Goal: Task Accomplishment & Management: Manage account settings

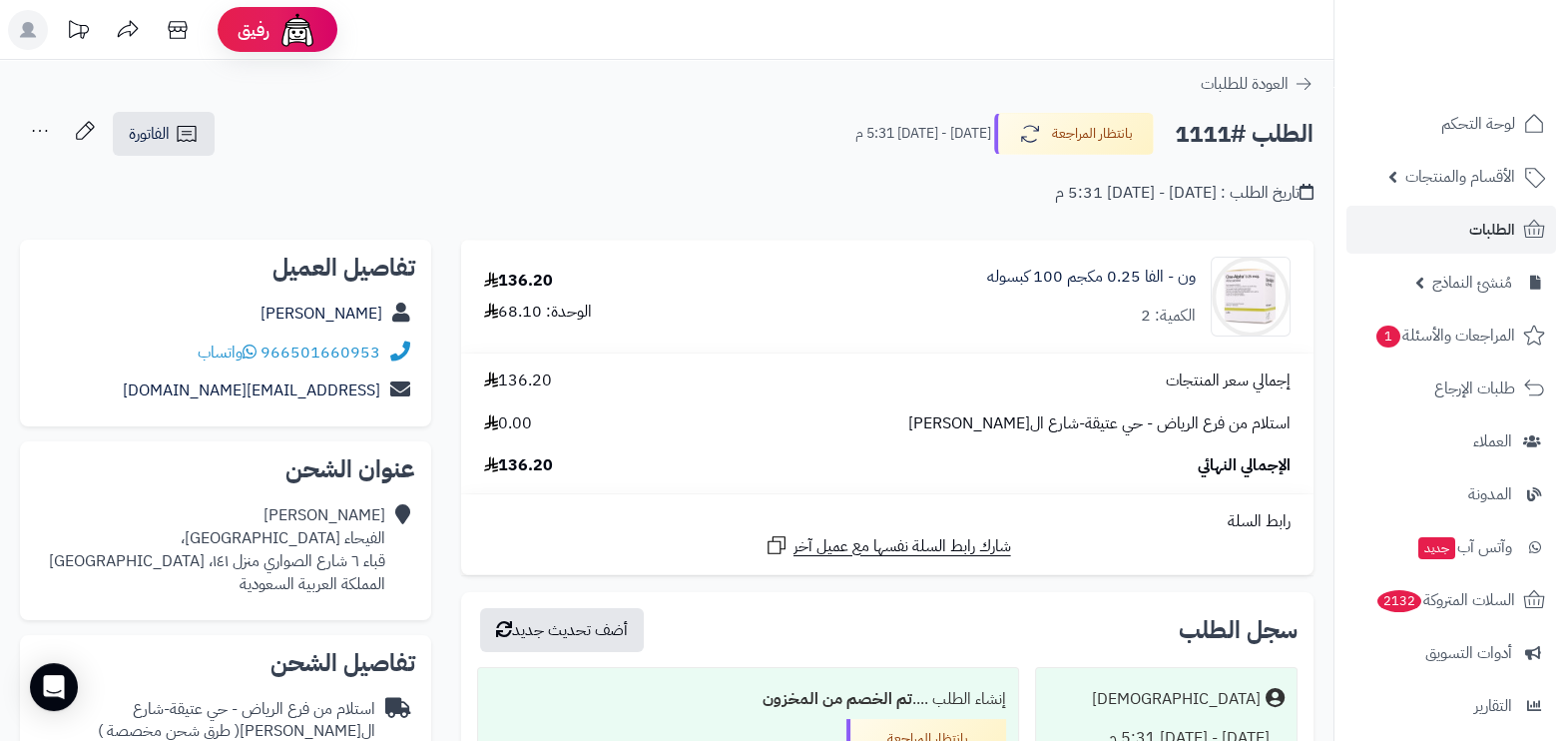
drag, startPoint x: 1233, startPoint y: 130, endPoint x: 1179, endPoint y: 125, distance: 54.1
click at [1179, 125] on h2 "الطلب #1111" at bounding box center [1244, 134] width 139 height 41
click at [1171, 130] on div "الطلب #1111 بانتظار المراجعة الأربعاء - ١٠ سبتمبر ٢٠٢٥ - 5:31 م" at bounding box center [1076, 134] width 476 height 42
click at [1193, 136] on h2 "الطلب #1111" at bounding box center [1244, 134] width 139 height 41
drag, startPoint x: 1180, startPoint y: 139, endPoint x: 1230, endPoint y: 145, distance: 50.3
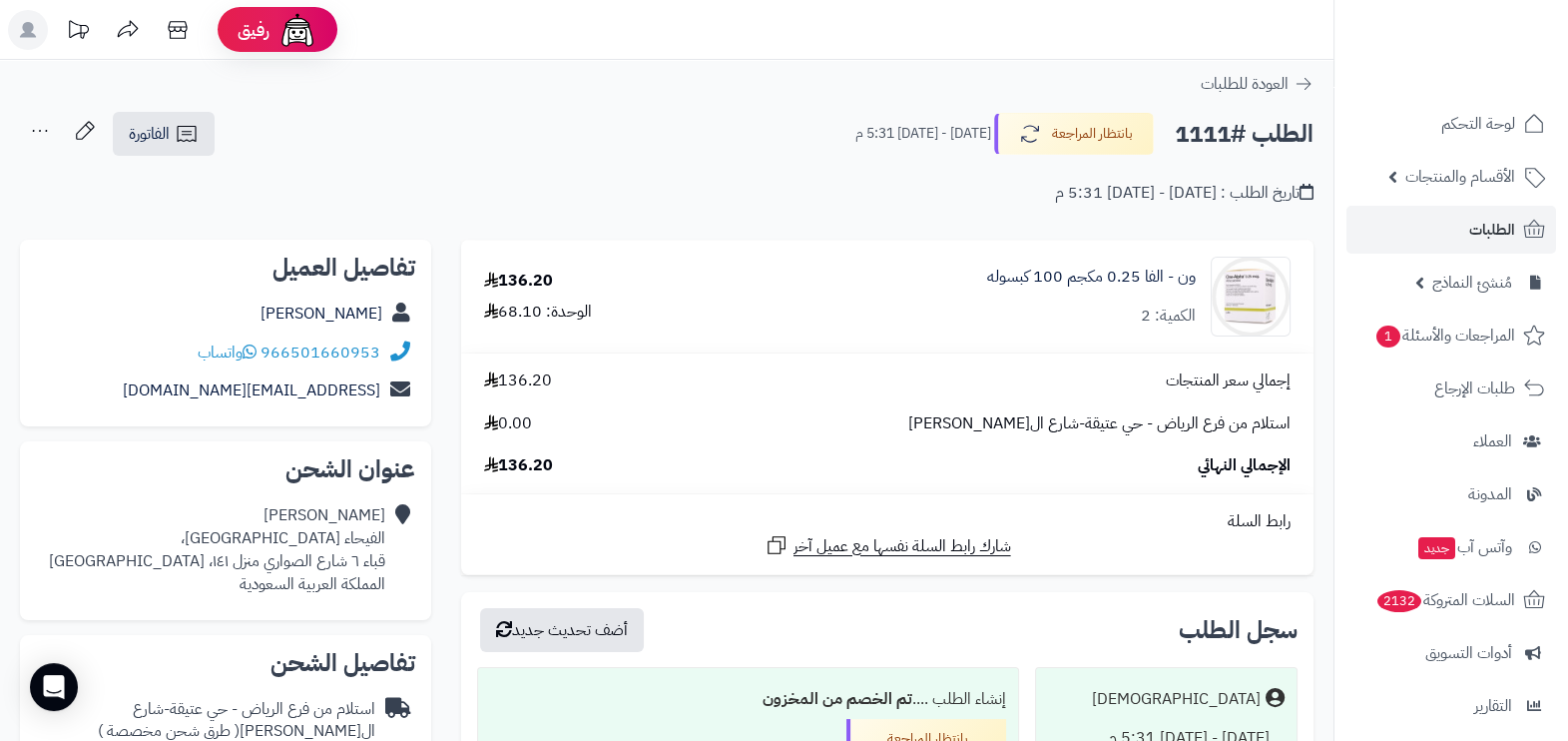
click at [1230, 145] on h2 "الطلب #1111" at bounding box center [1244, 134] width 139 height 41
drag, startPoint x: 1230, startPoint y: 145, endPoint x: 1198, endPoint y: 132, distance: 34.5
click at [1198, 132] on h2 "الطلب #1111" at bounding box center [1244, 134] width 139 height 41
drag, startPoint x: 1198, startPoint y: 132, endPoint x: 1188, endPoint y: 139, distance: 12.2
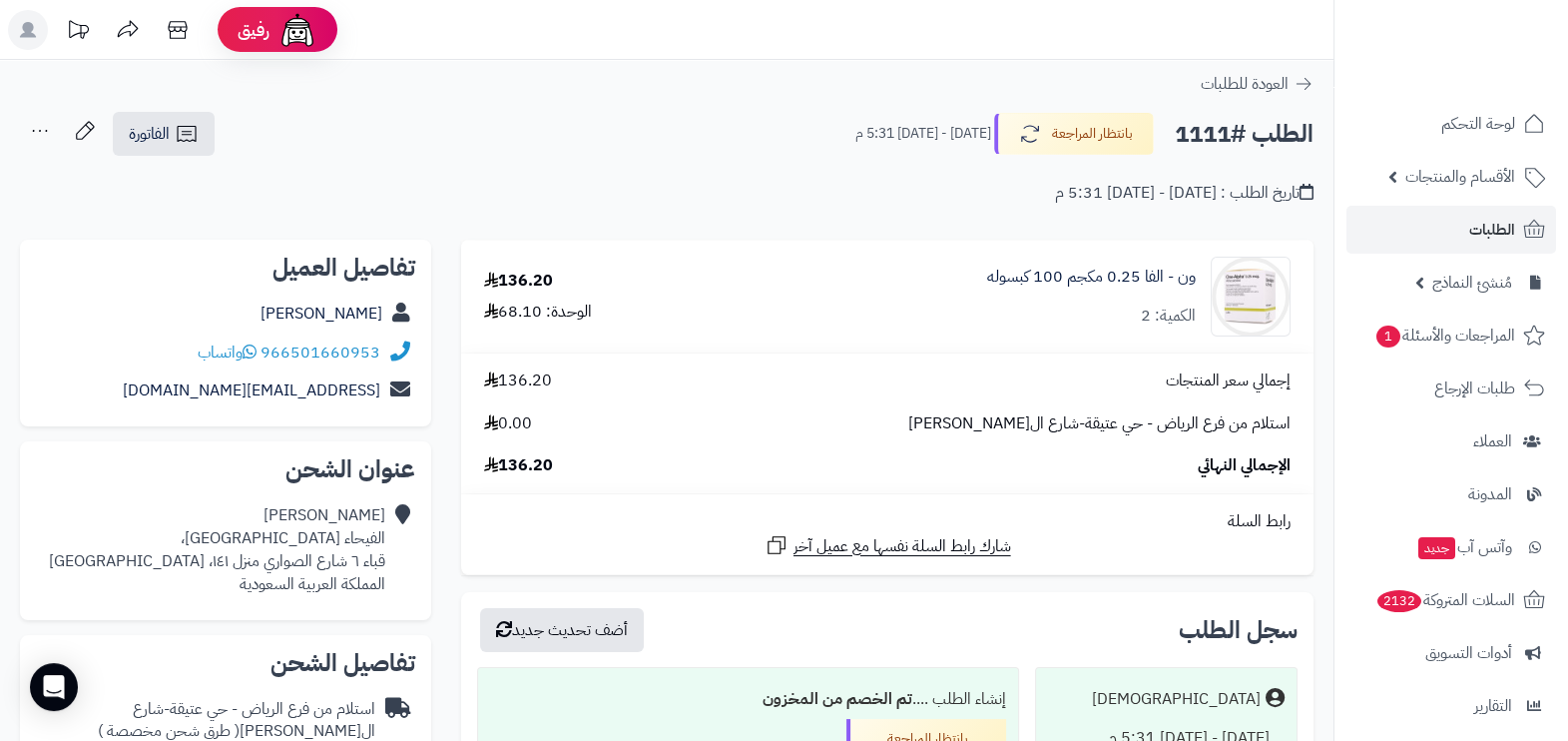
click at [1188, 139] on h2 "الطلب #1111" at bounding box center [1244, 134] width 139 height 41
click at [1238, 134] on h2 "الطلب #1111" at bounding box center [1244, 134] width 139 height 41
drag, startPoint x: 1238, startPoint y: 134, endPoint x: 1219, endPoint y: 144, distance: 21.4
click at [1219, 144] on h2 "الطلب #1111" at bounding box center [1244, 134] width 139 height 41
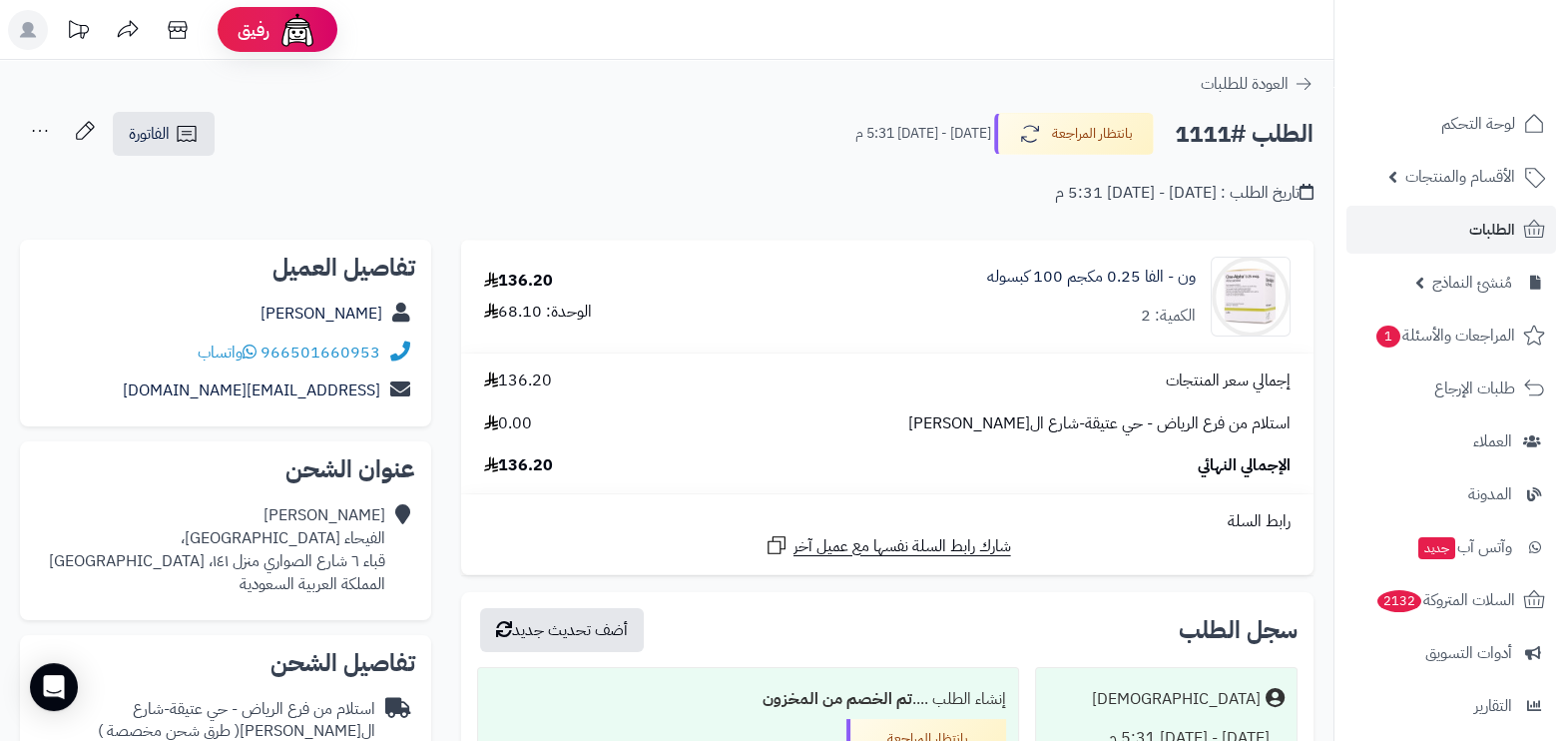
click at [1203, 145] on h2 "الطلب #1111" at bounding box center [1244, 134] width 139 height 41
click at [1208, 135] on h2 "الطلب #1111" at bounding box center [1244, 134] width 139 height 41
drag, startPoint x: 1208, startPoint y: 135, endPoint x: 1198, endPoint y: 138, distance: 10.4
click at [1198, 138] on h2 "الطلب #1111" at bounding box center [1244, 134] width 139 height 41
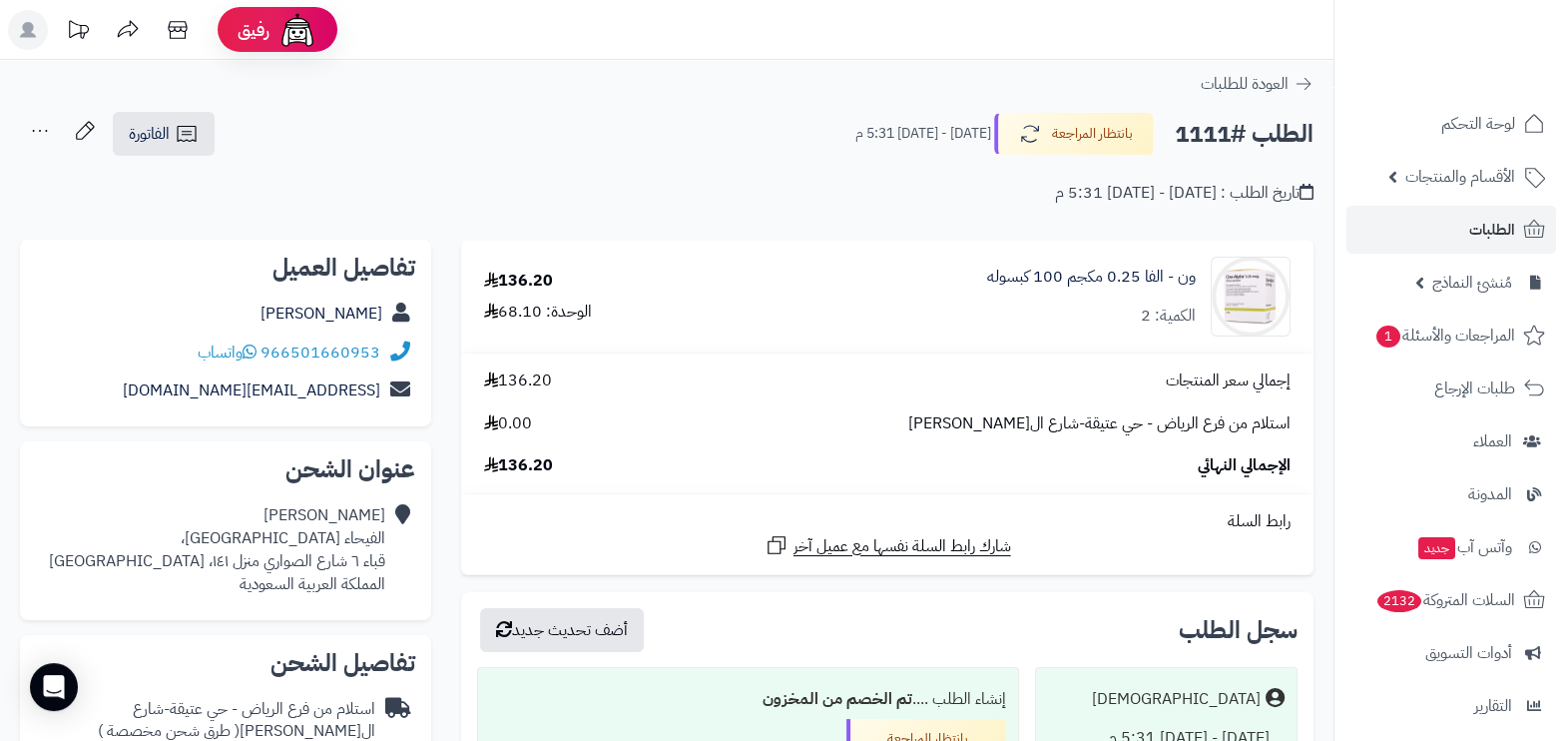
click at [1207, 130] on h2 "الطلب #1111" at bounding box center [1244, 134] width 139 height 41
drag, startPoint x: 262, startPoint y: 349, endPoint x: 272, endPoint y: 359, distance: 14.1
click at [272, 359] on div "966501660953 واتساب" at bounding box center [289, 352] width 183 height 23
click at [1511, 225] on span "الطلبات" at bounding box center [1493, 230] width 46 height 28
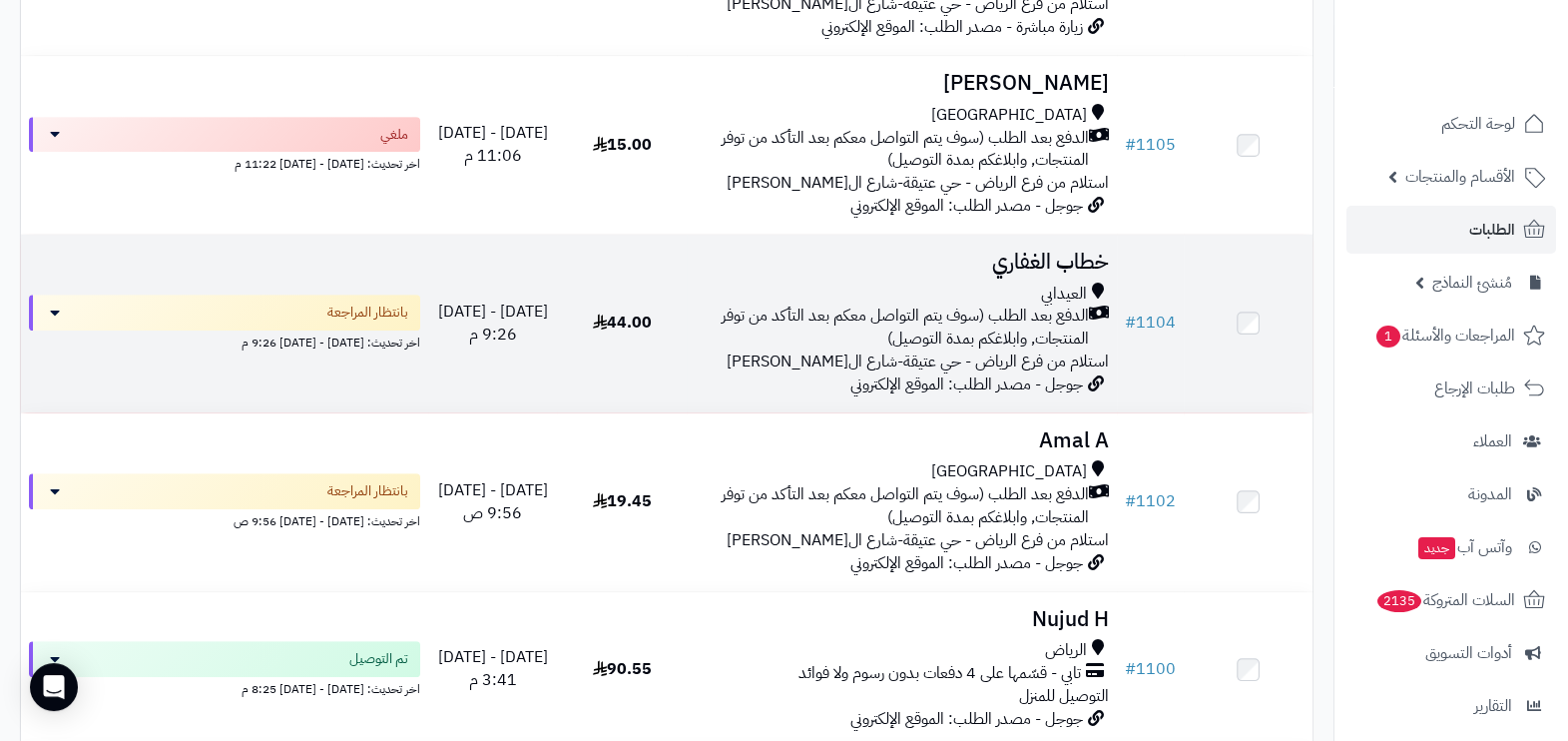
scroll to position [1123, 0]
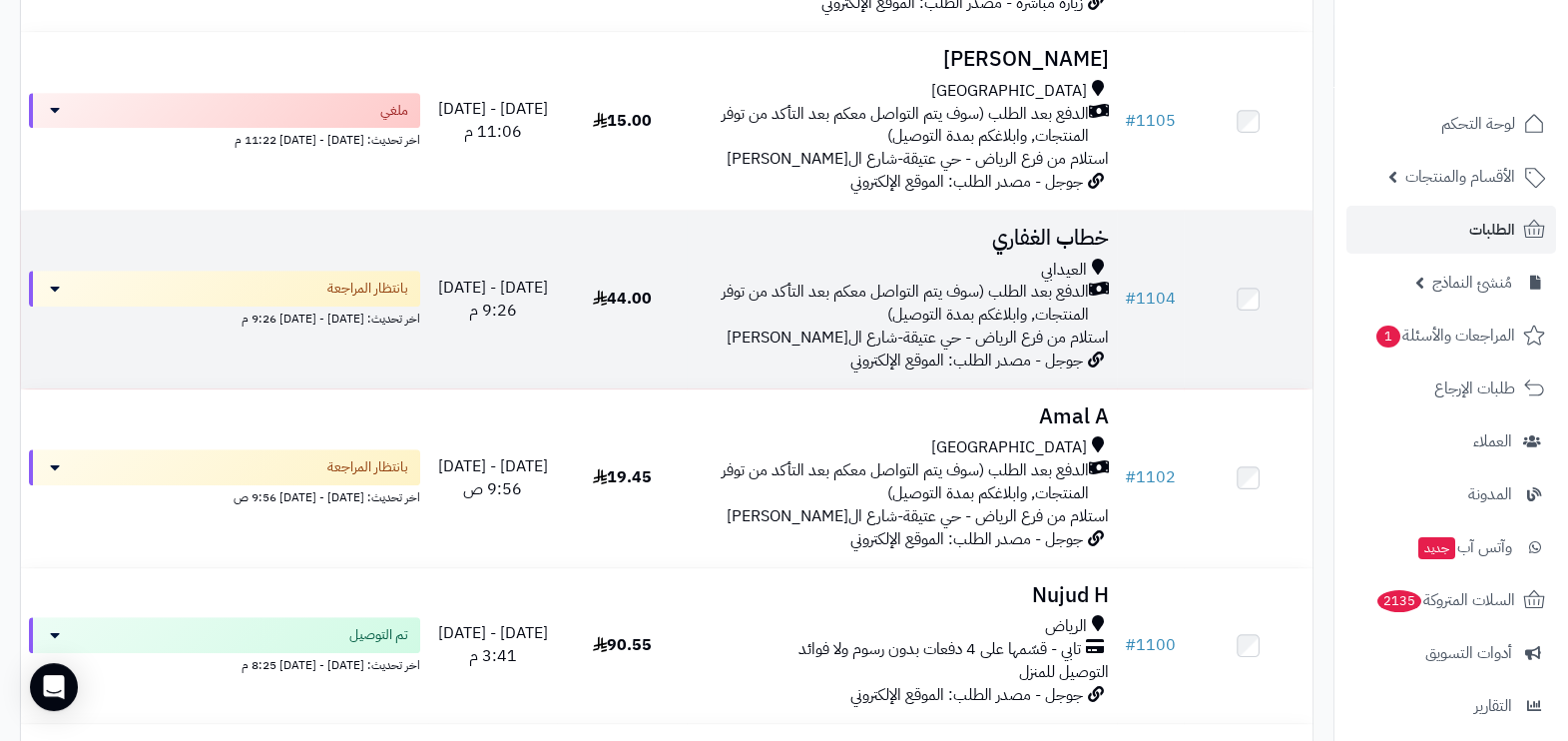
click at [919, 326] on span "الدفع بعد الطلب (سوف يتم التواصل معكم بعد التأكد من توفر المنتجات, وابلاغكم بمد…" at bounding box center [892, 304] width 394 height 46
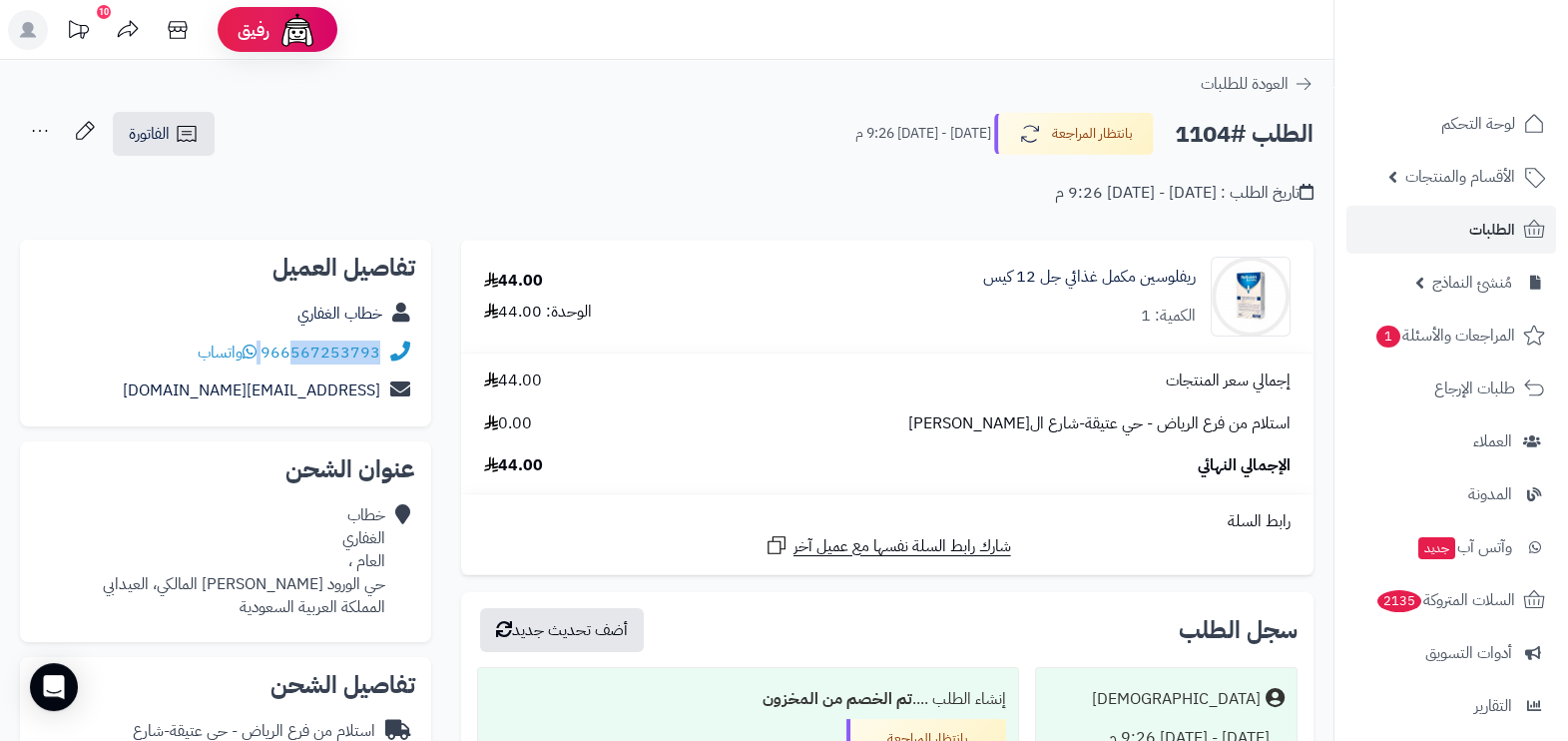
drag, startPoint x: 262, startPoint y: 349, endPoint x: 293, endPoint y: 347, distance: 31.0
click at [293, 347] on div "966567253793 واتساب" at bounding box center [289, 352] width 183 height 23
drag, startPoint x: 180, startPoint y: 510, endPoint x: 219, endPoint y: 269, distance: 244.7
click at [180, 510] on div "خطاب الغفاري العام ، حي الورود خلف محطة المالكي، العيدابي المملكة العربية السعو…" at bounding box center [244, 561] width 283 height 114
click at [1471, 231] on span "الطلبات" at bounding box center [1493, 230] width 46 height 28
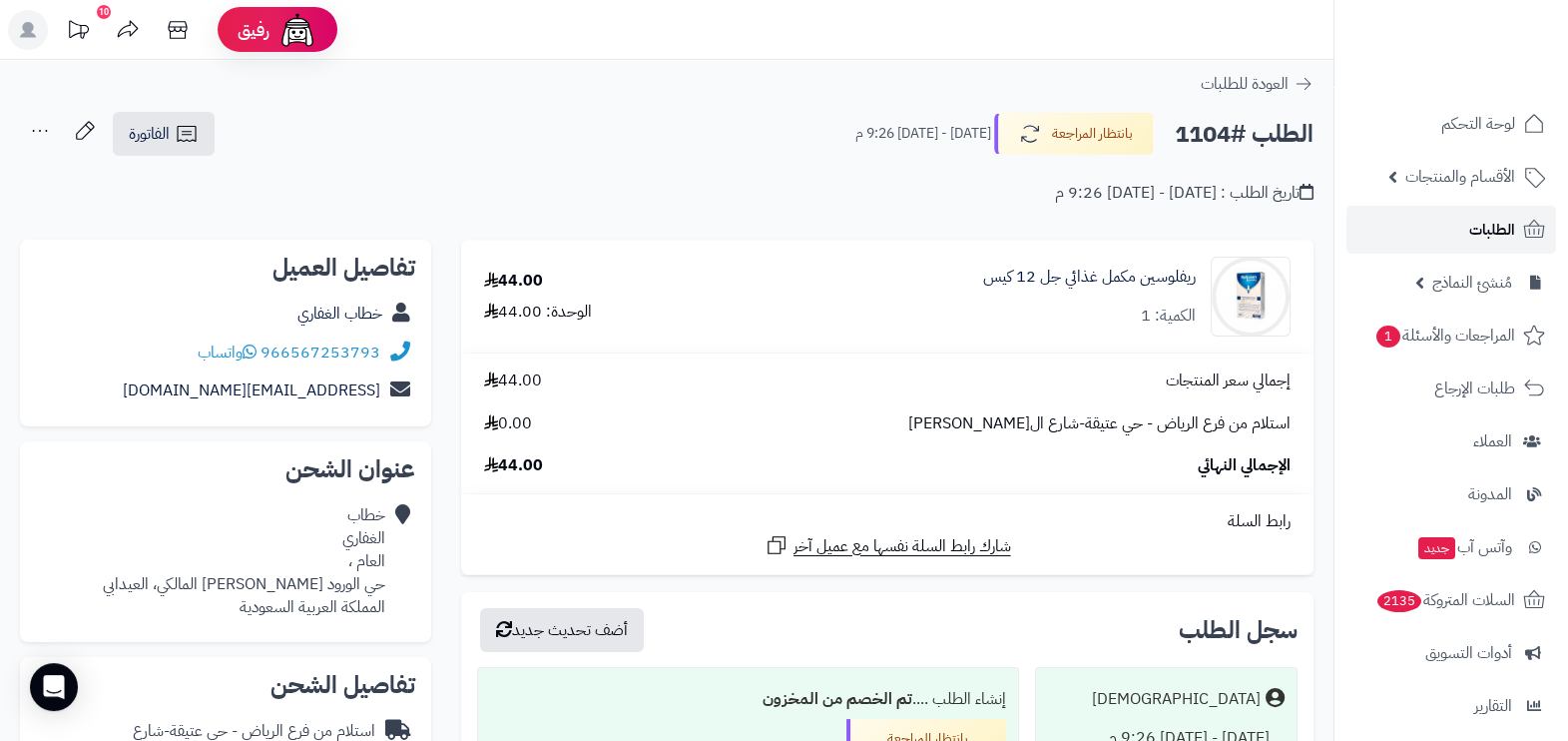
click at [1480, 225] on span "الطلبات" at bounding box center [1493, 230] width 46 height 28
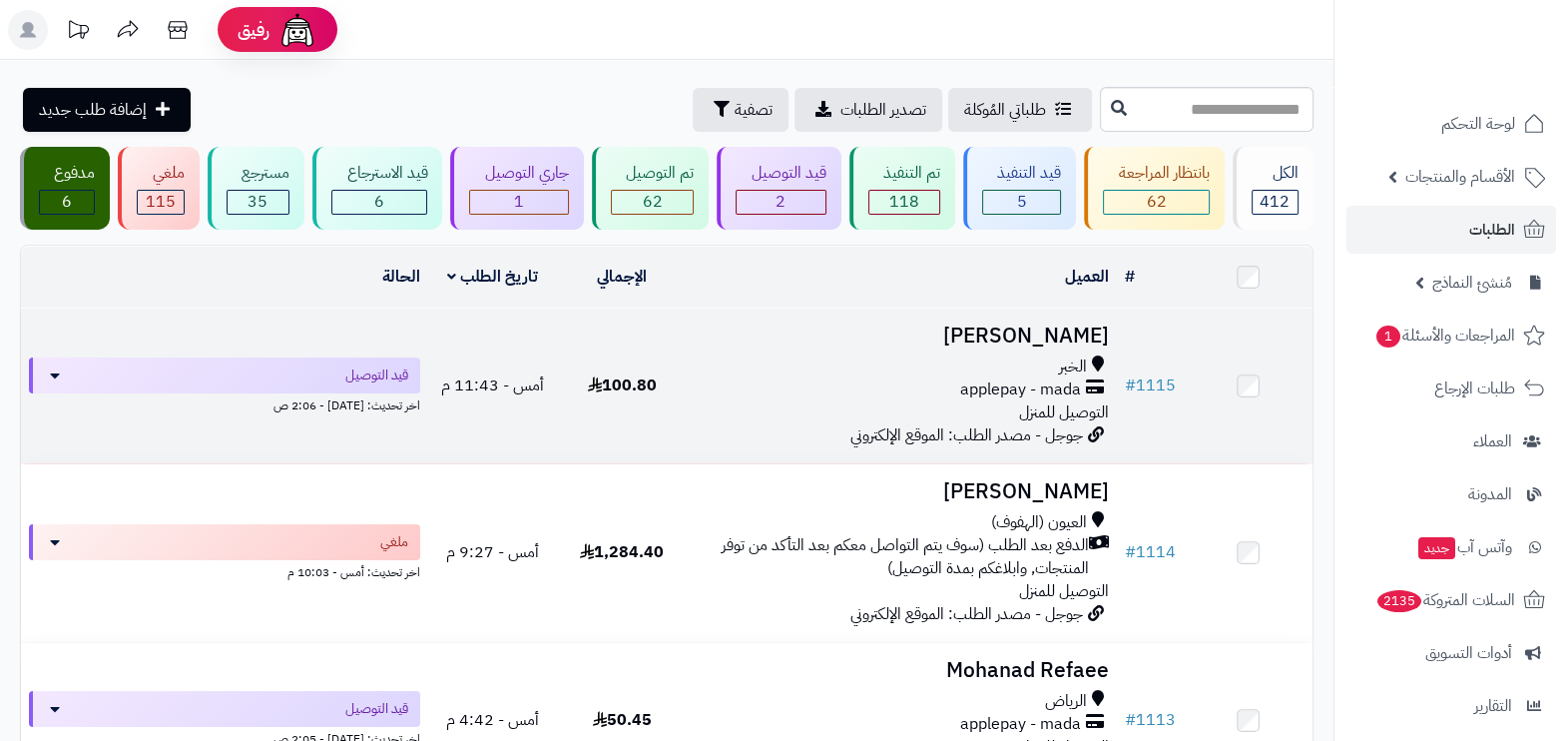
click at [907, 379] on div "applepay - mada" at bounding box center [902, 389] width 414 height 23
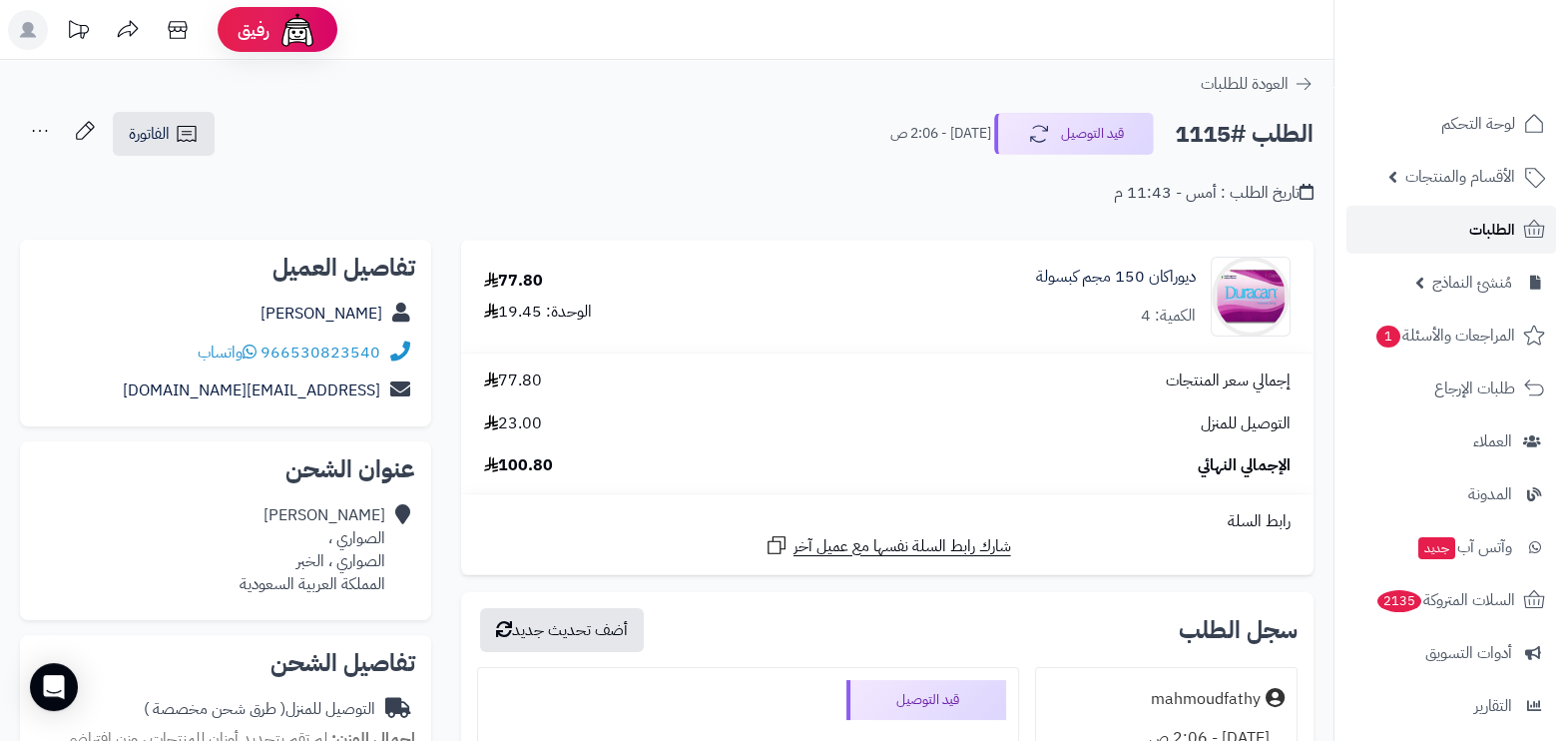
click at [1483, 216] on span "الطلبات" at bounding box center [1493, 230] width 46 height 28
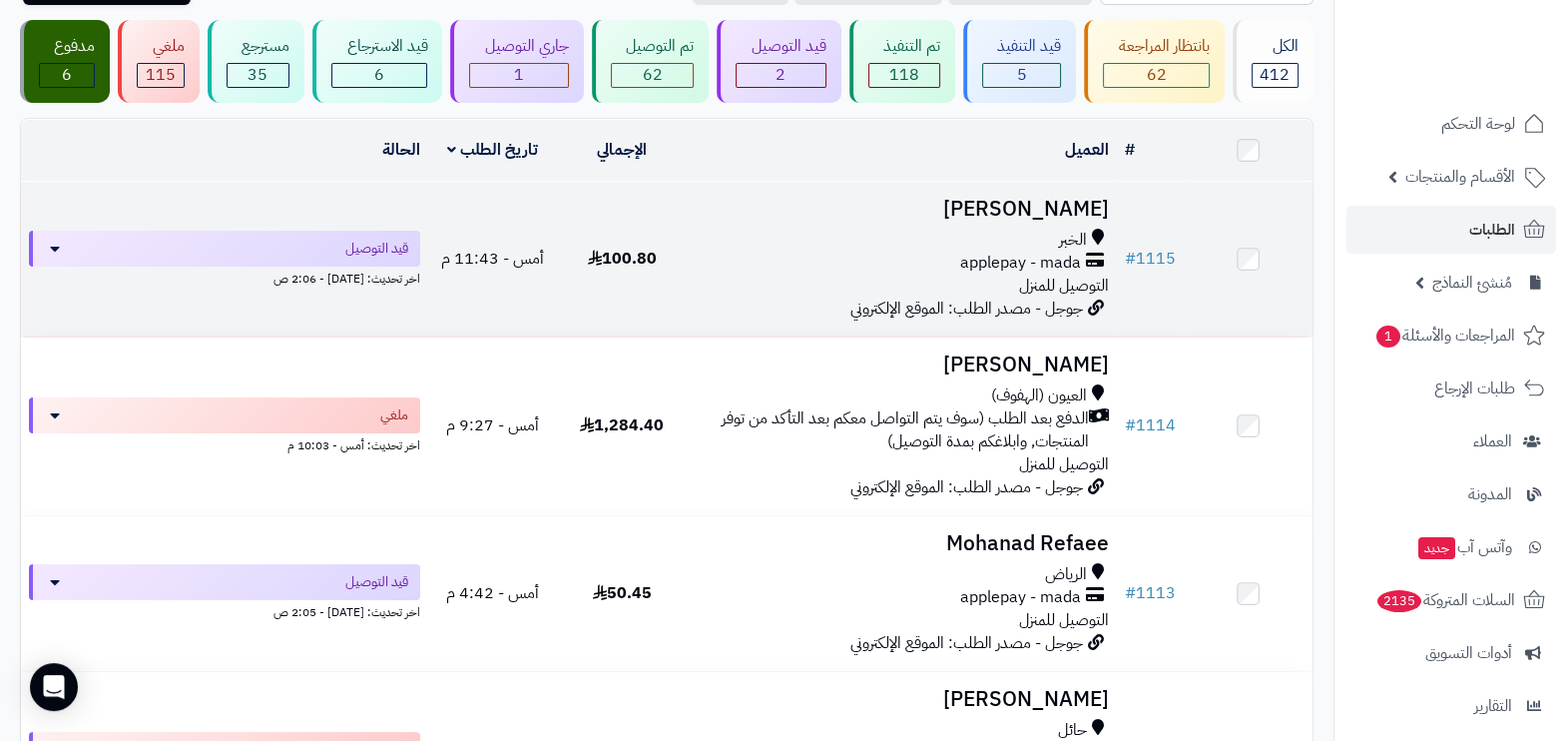
scroll to position [249, 0]
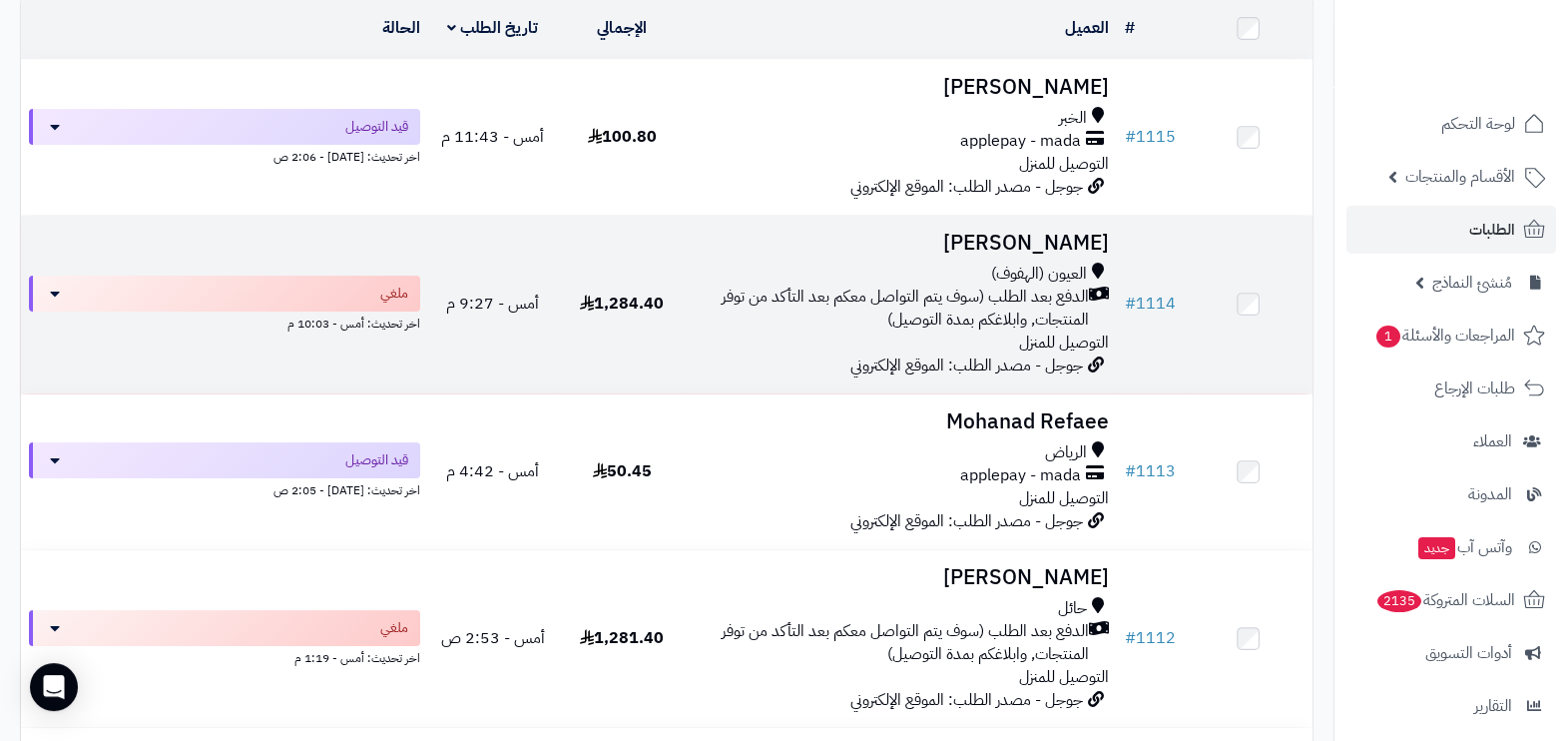
click at [991, 295] on span "الدفع بعد الطلب (سوف يتم التواصل معكم بعد التأكد من توفر المنتجات, وابلاغكم بمد…" at bounding box center [892, 309] width 394 height 46
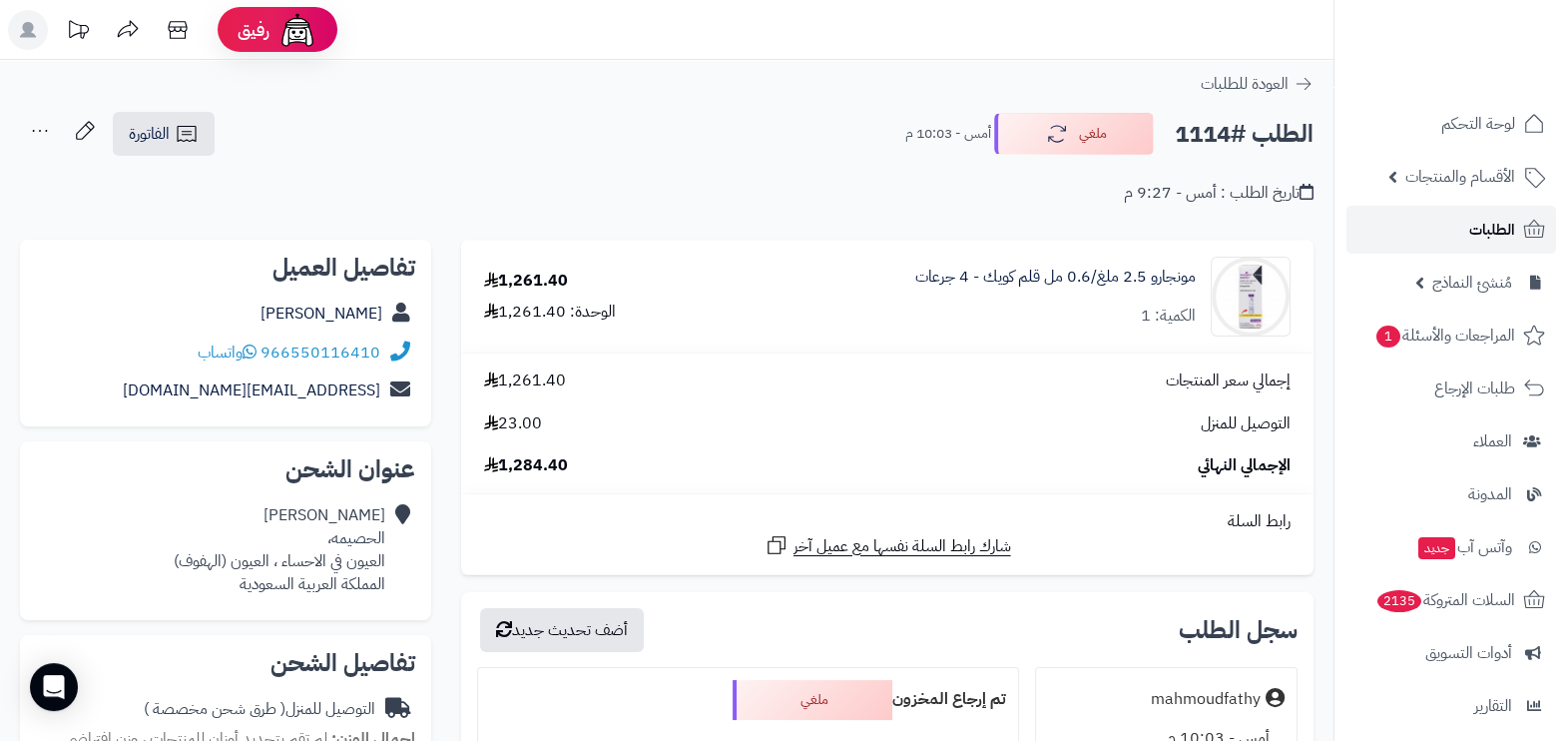
click at [1470, 225] on span "الطلبات" at bounding box center [1493, 230] width 46 height 28
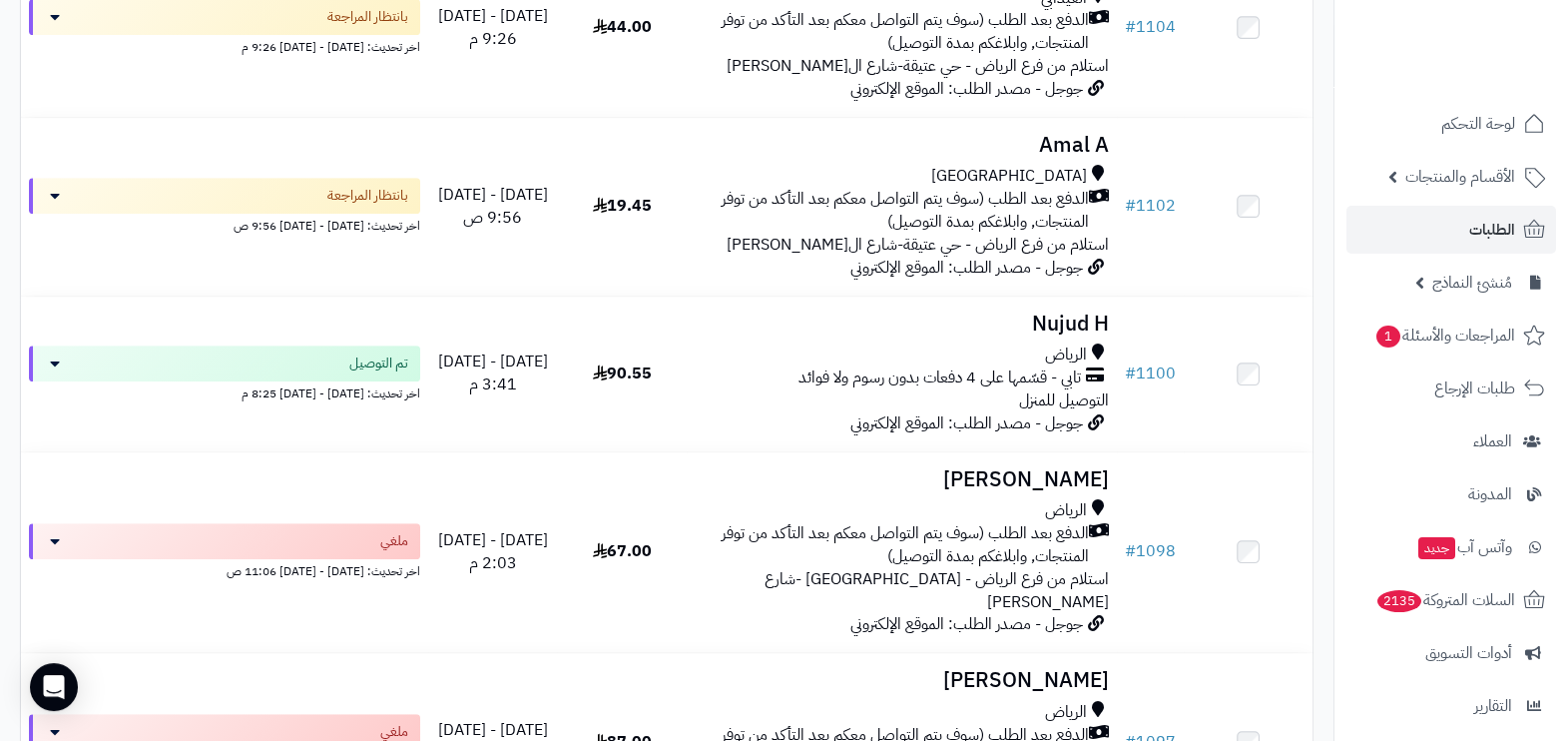
scroll to position [1373, 0]
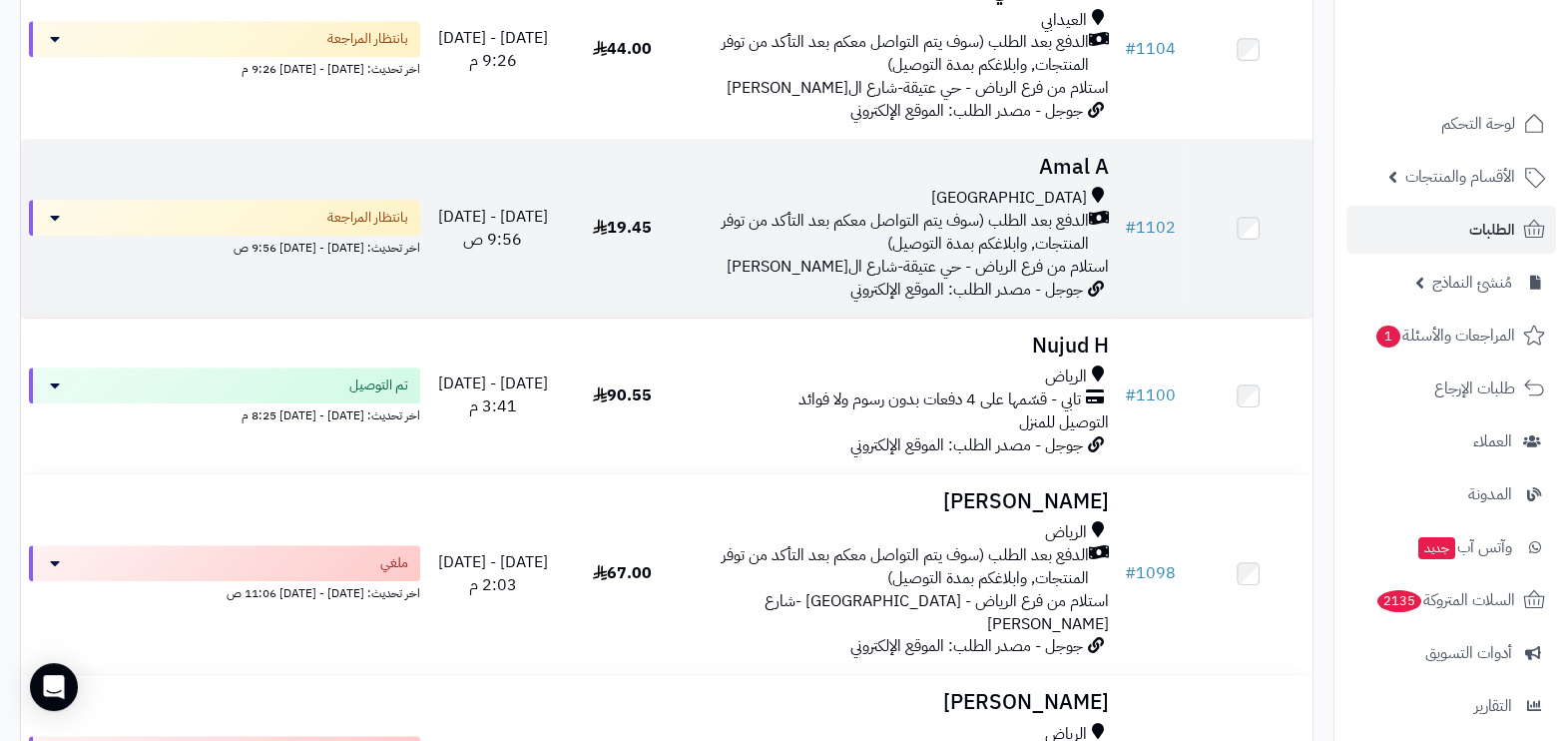
click at [859, 279] on span "استلام من فرع الرياض - حي عتيقة-شارع ال[PERSON_NAME]" at bounding box center [918, 267] width 382 height 24
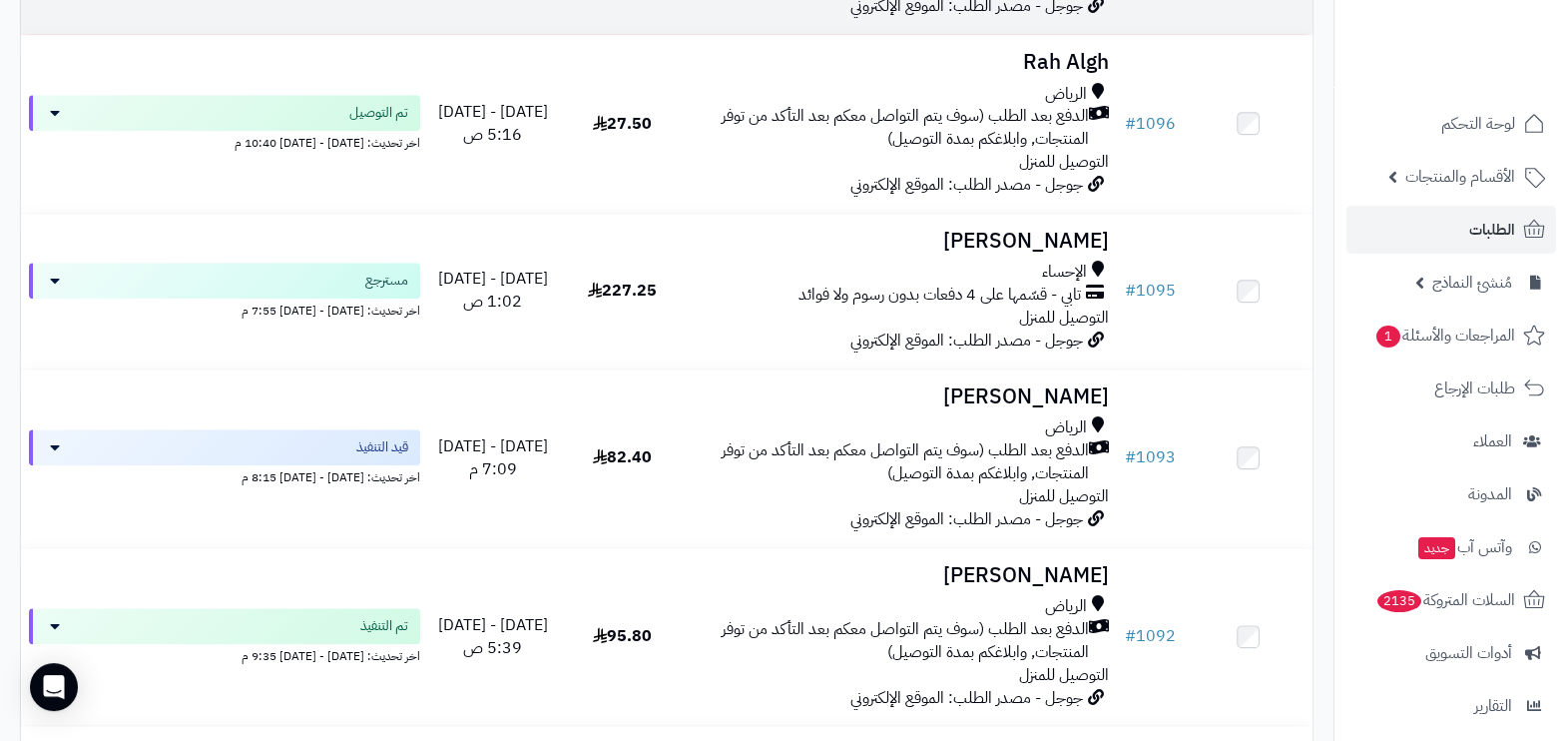
scroll to position [2246, 0]
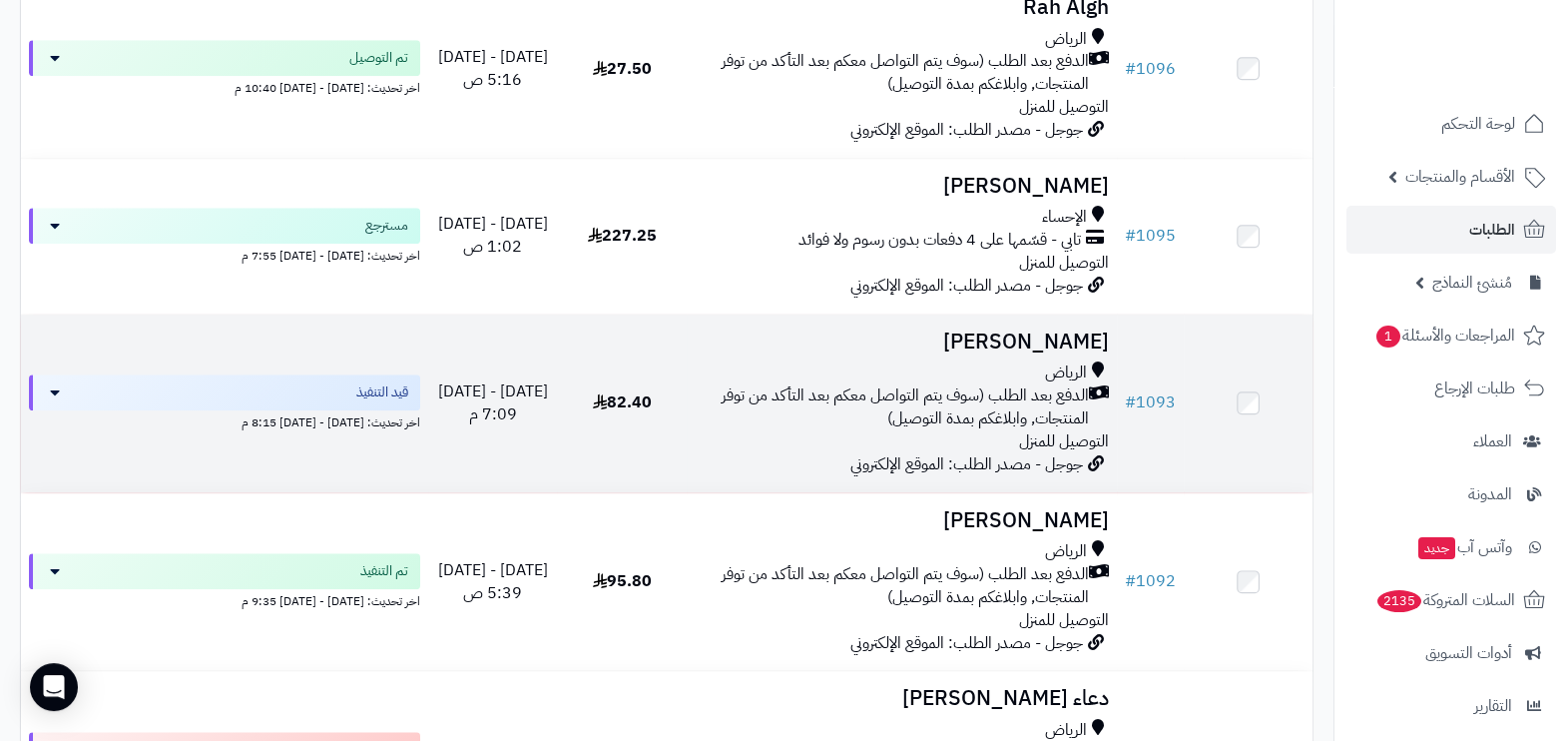
click at [955, 430] on span "الدفع بعد الطلب (سوف يتم التواصل معكم بعد التأكد من توفر المنتجات, وابلاغكم بمد…" at bounding box center [892, 407] width 394 height 46
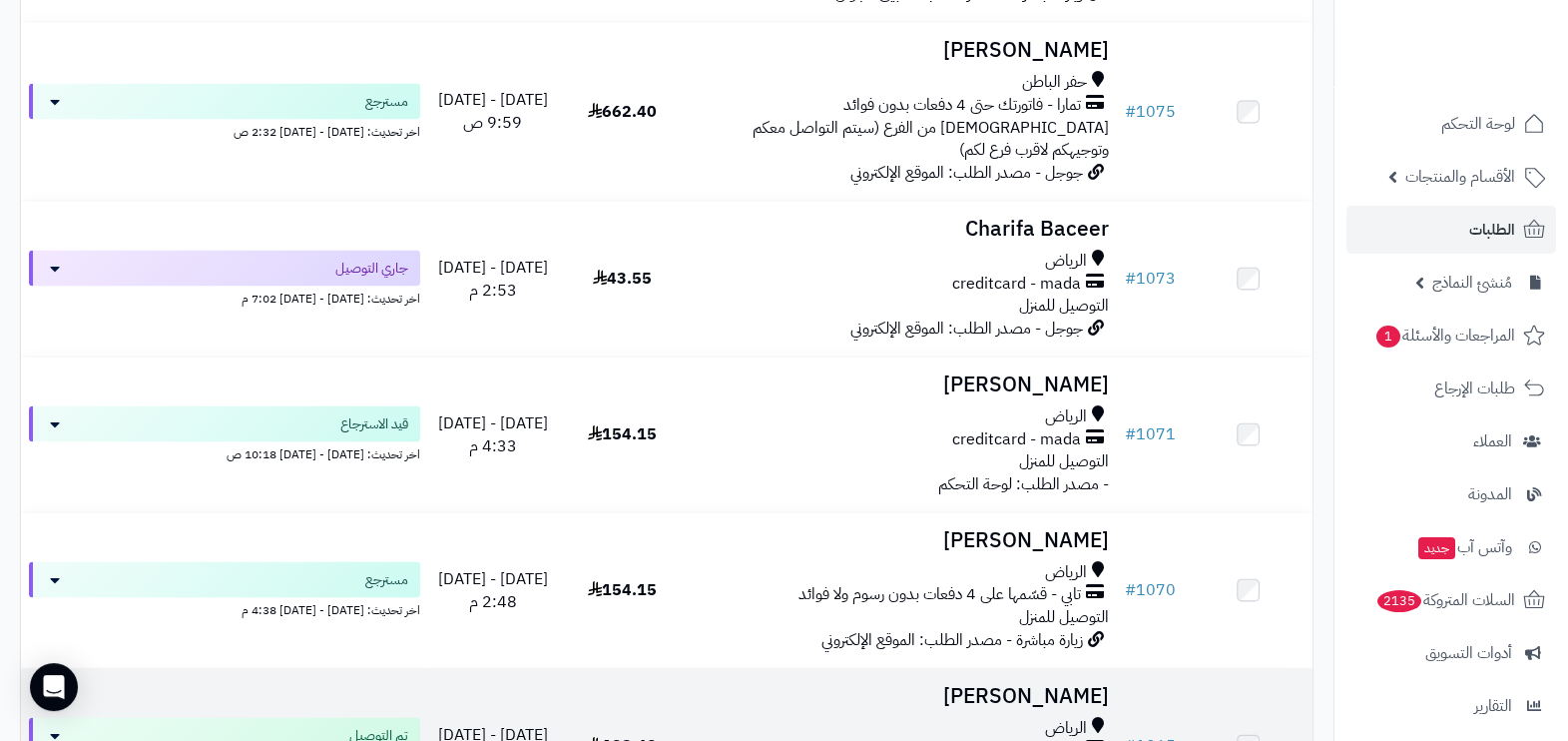
scroll to position [4867, 0]
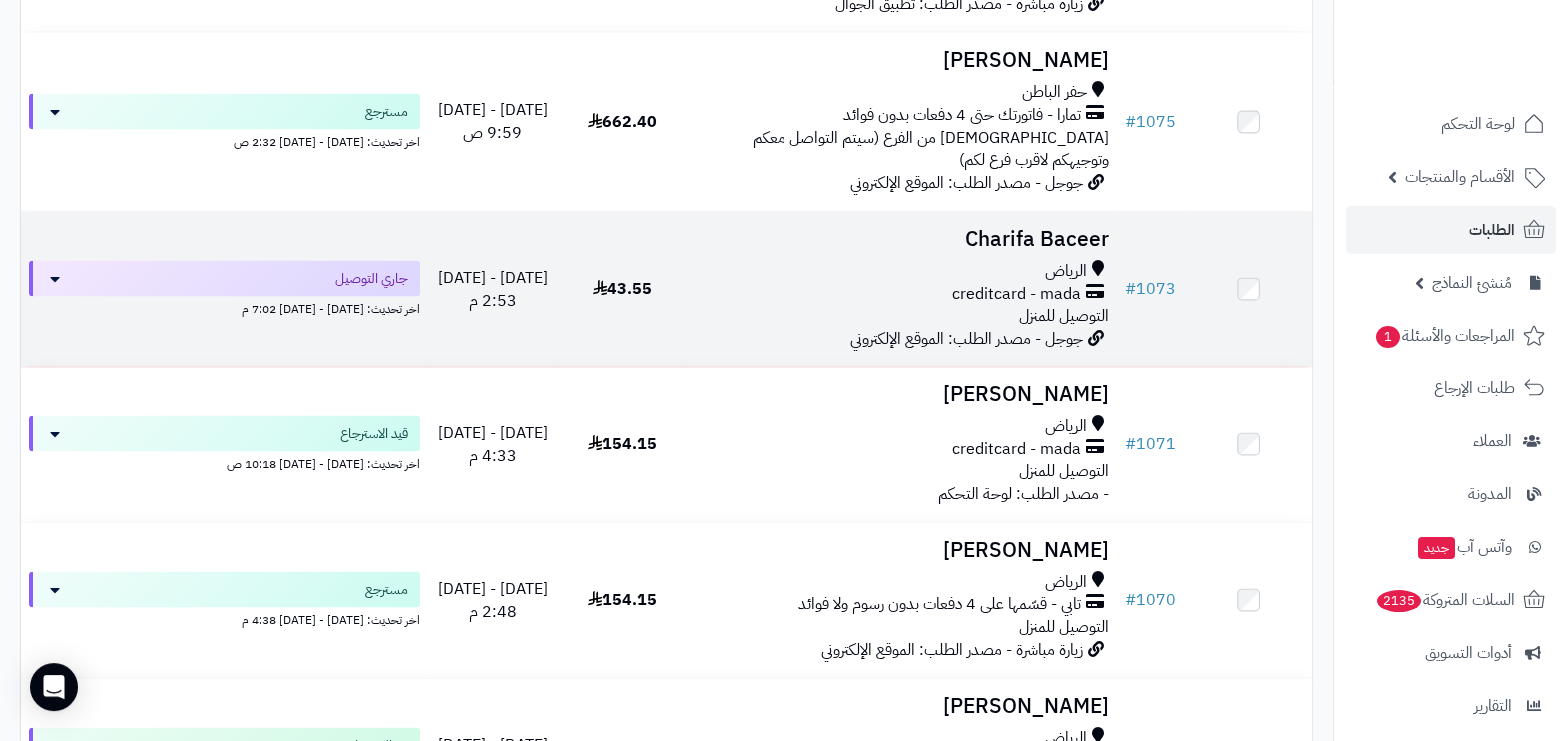
click at [804, 283] on div "الرياض" at bounding box center [902, 271] width 414 height 23
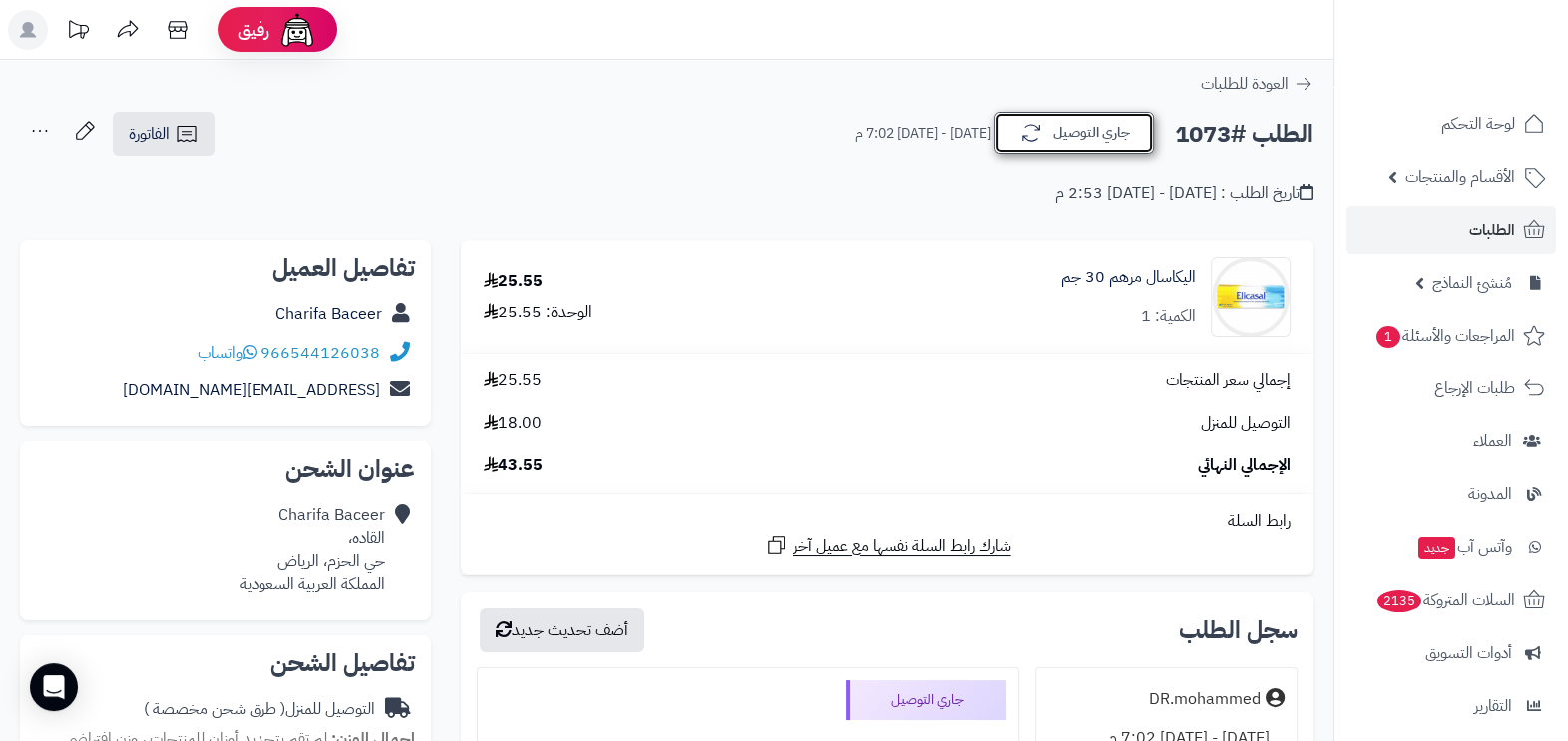
click at [1083, 139] on button "جاري التوصيل" at bounding box center [1074, 133] width 160 height 42
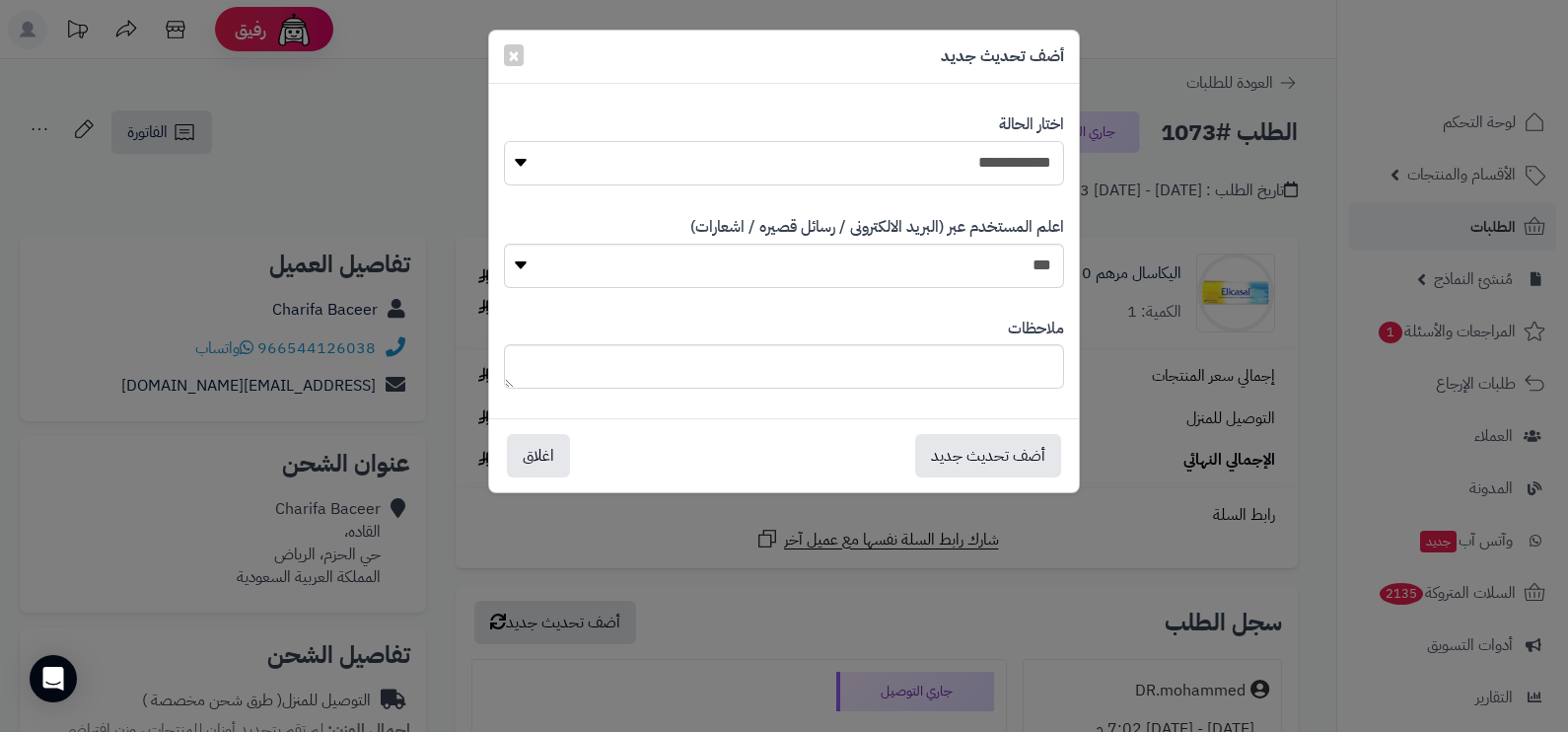
click at [1012, 147] on select "**********" at bounding box center [784, 163] width 560 height 44
select select "**"
click at [504, 141] on select "**********" at bounding box center [784, 163] width 560 height 44
click at [1038, 258] on select "*** **" at bounding box center [784, 266] width 560 height 44
click at [1038, 262] on select "*** **" at bounding box center [784, 266] width 560 height 44
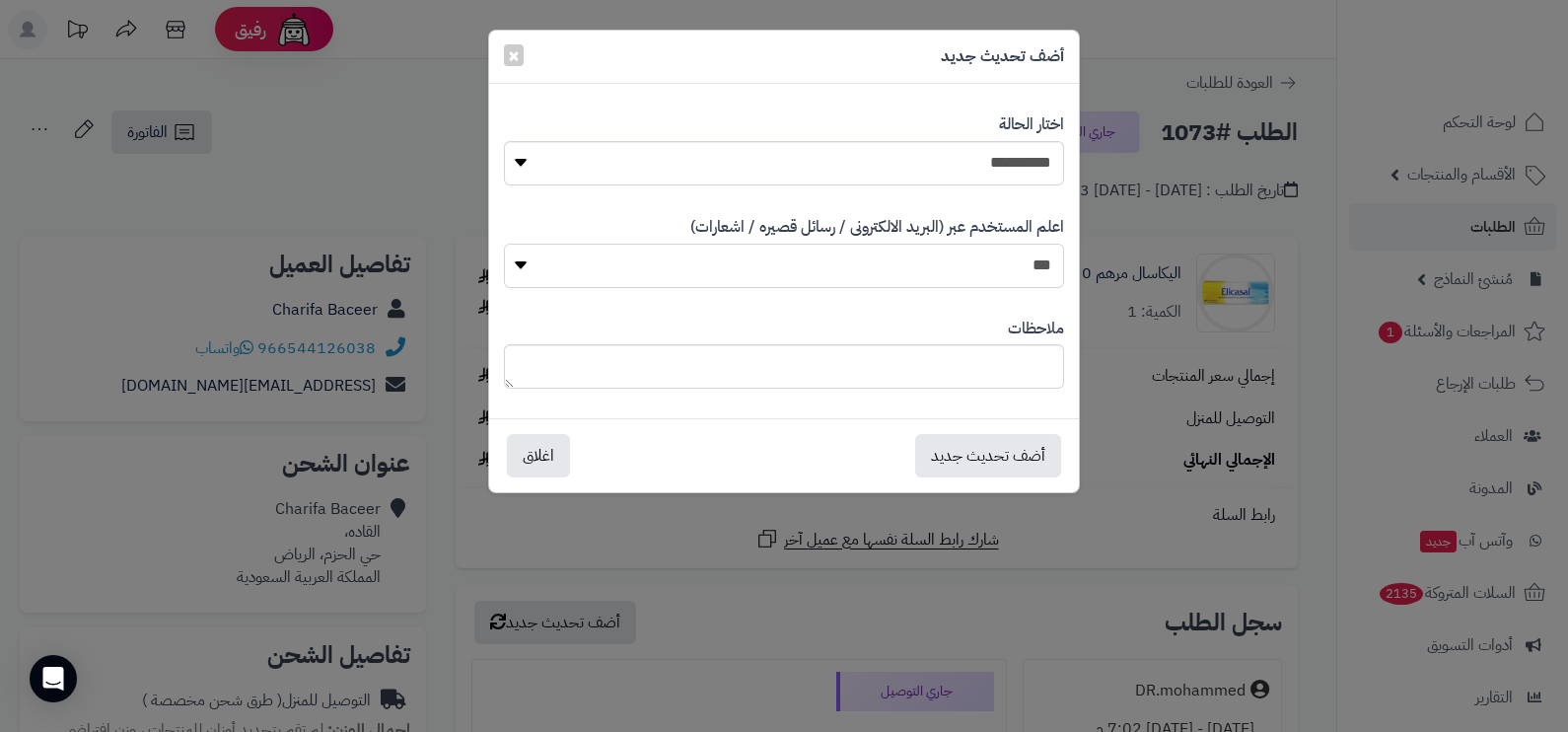
click at [1041, 256] on select "*** **" at bounding box center [784, 266] width 560 height 44
select select "*"
click at [504, 244] on select "*** **" at bounding box center [784, 266] width 560 height 44
click at [984, 458] on button "أضف تحديث جديد" at bounding box center [988, 454] width 146 height 43
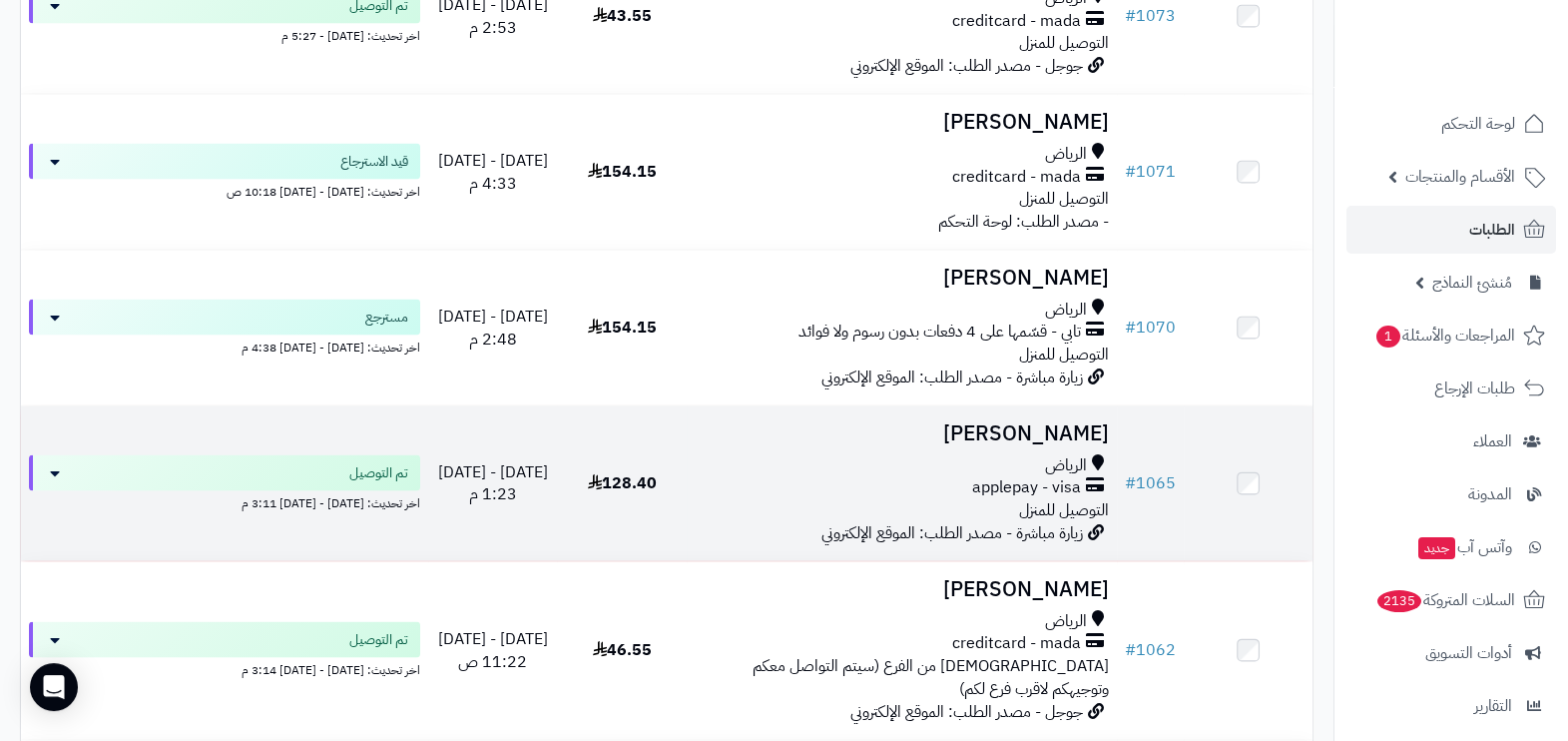
scroll to position [5117, 0]
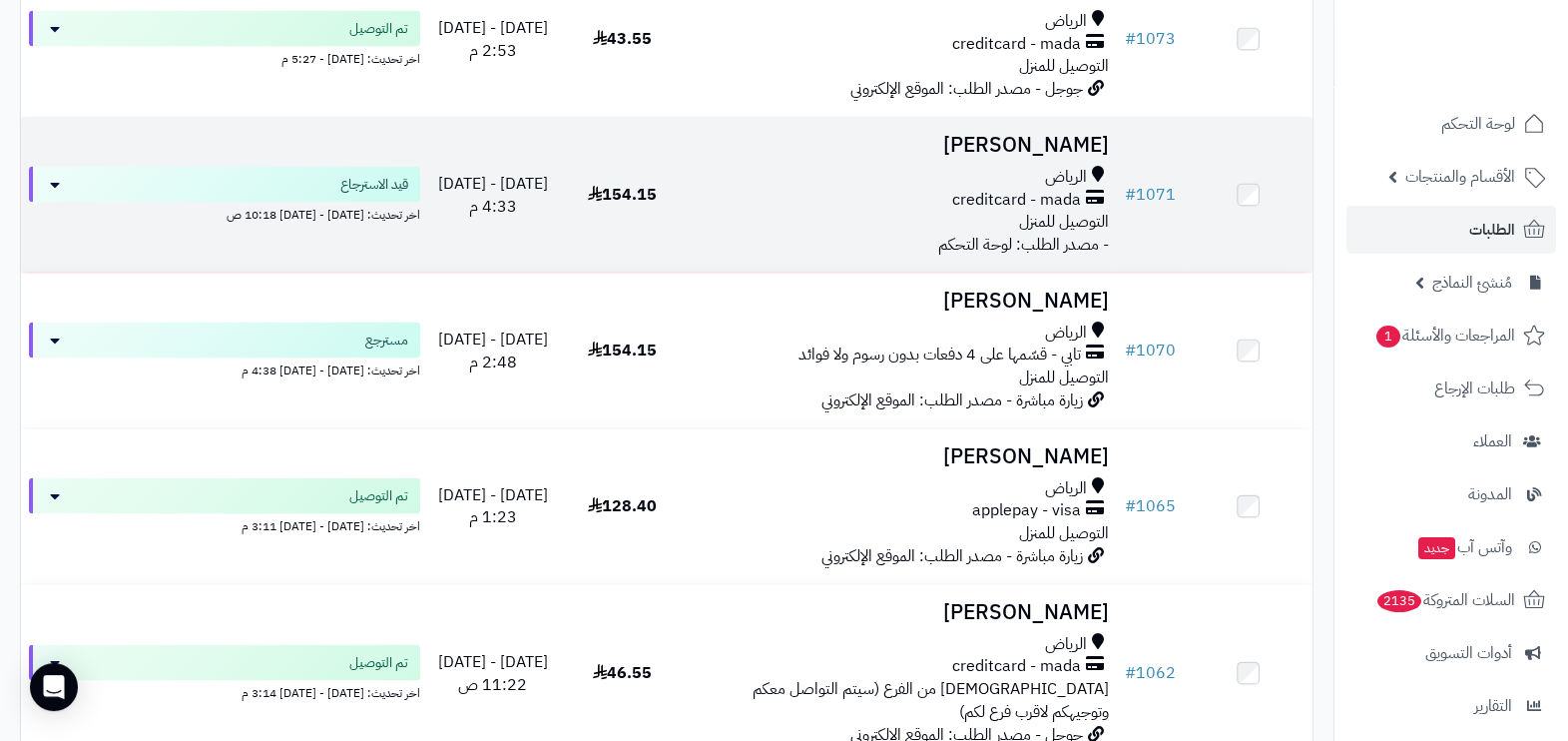
click at [986, 212] on span "creditcard - mada" at bounding box center [1016, 200] width 129 height 23
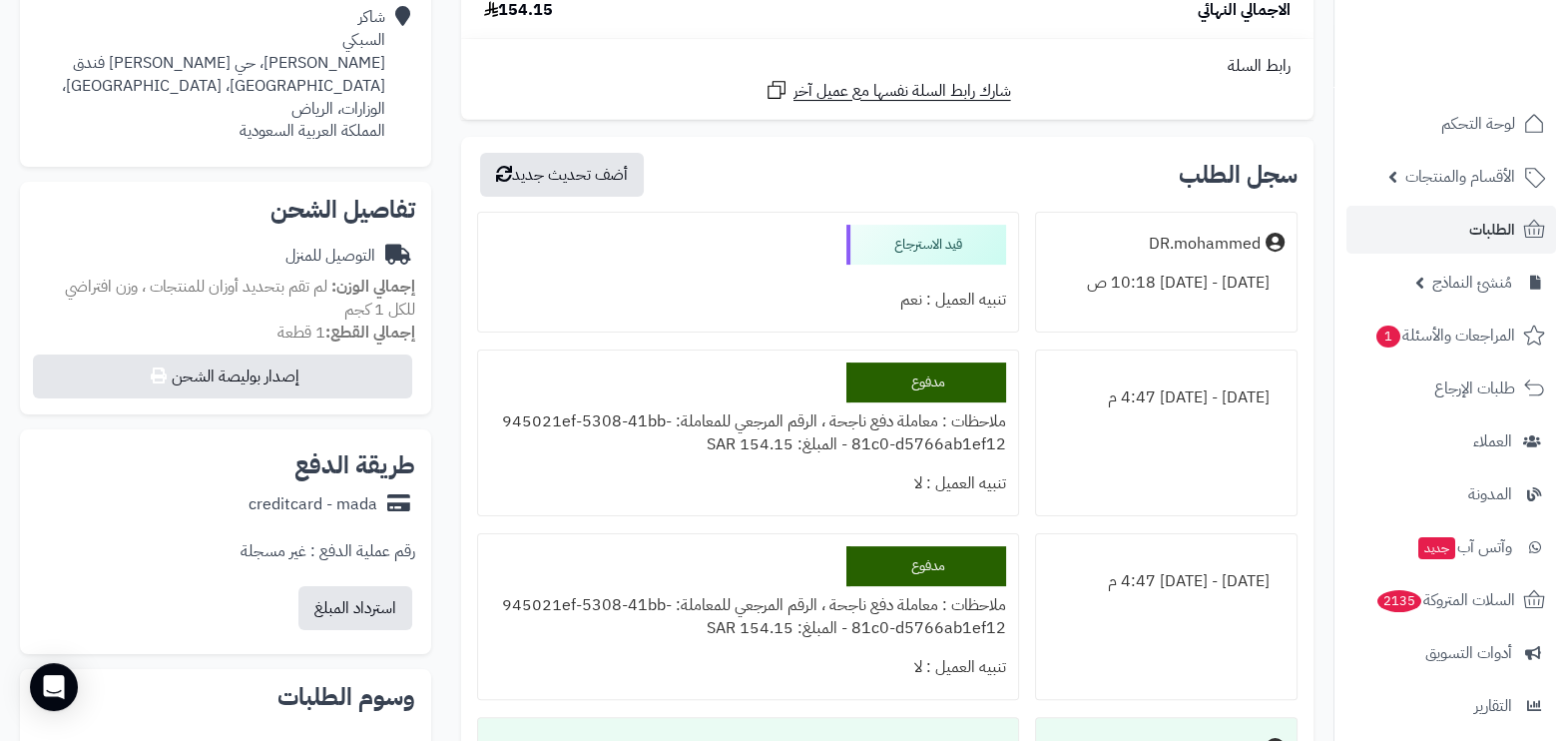
scroll to position [374, 0]
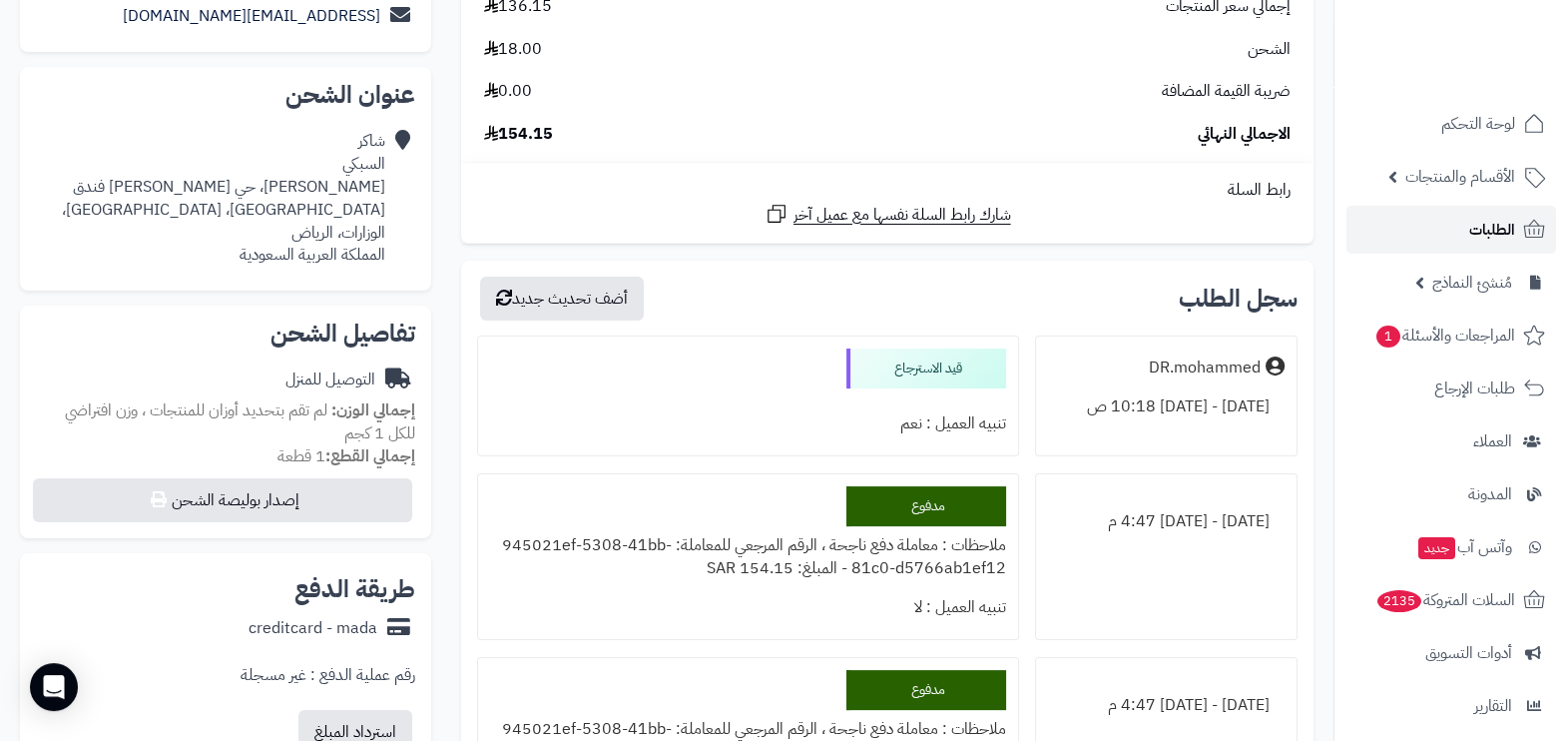
click at [1449, 226] on link "الطلبات" at bounding box center [1452, 230] width 210 height 48
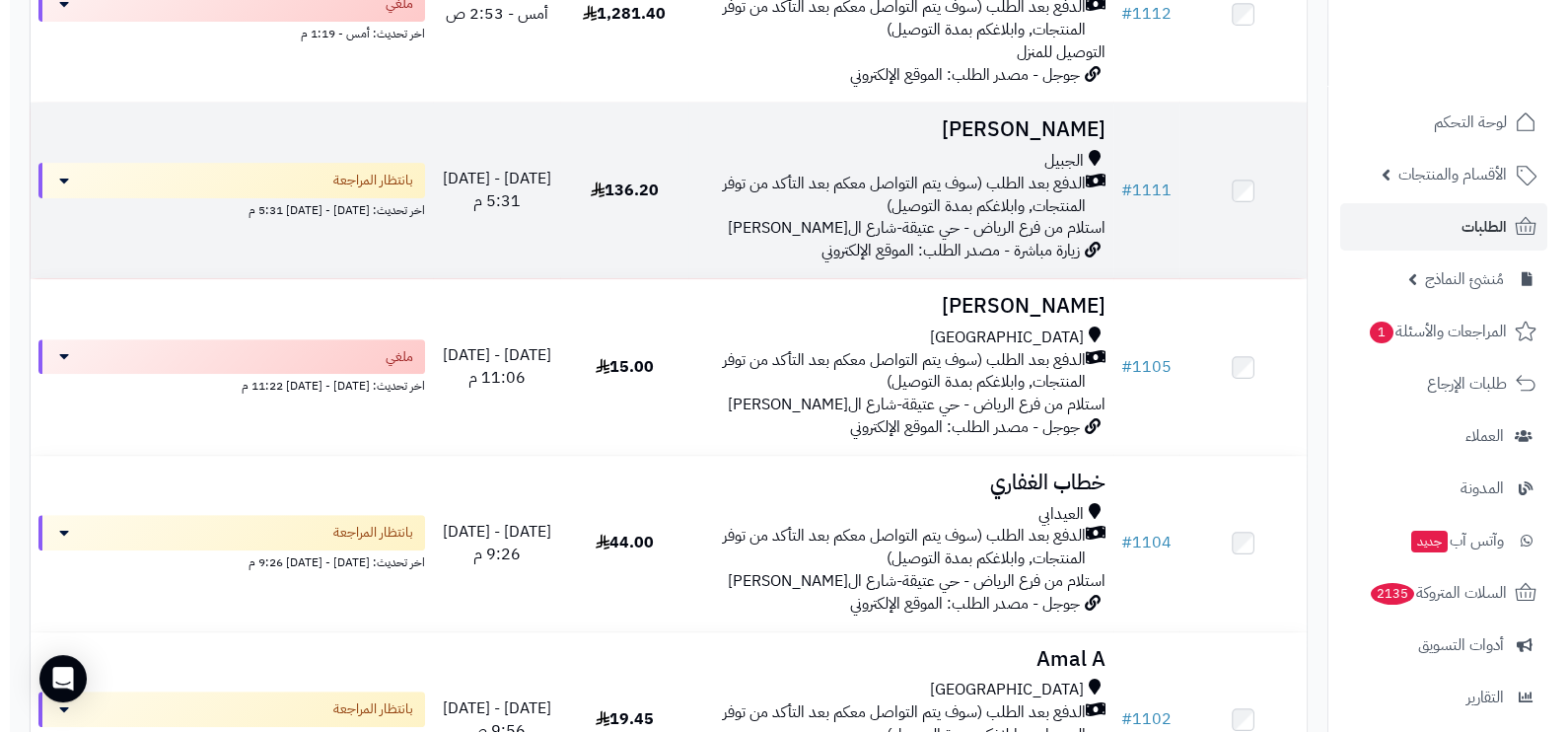
scroll to position [1109, 0]
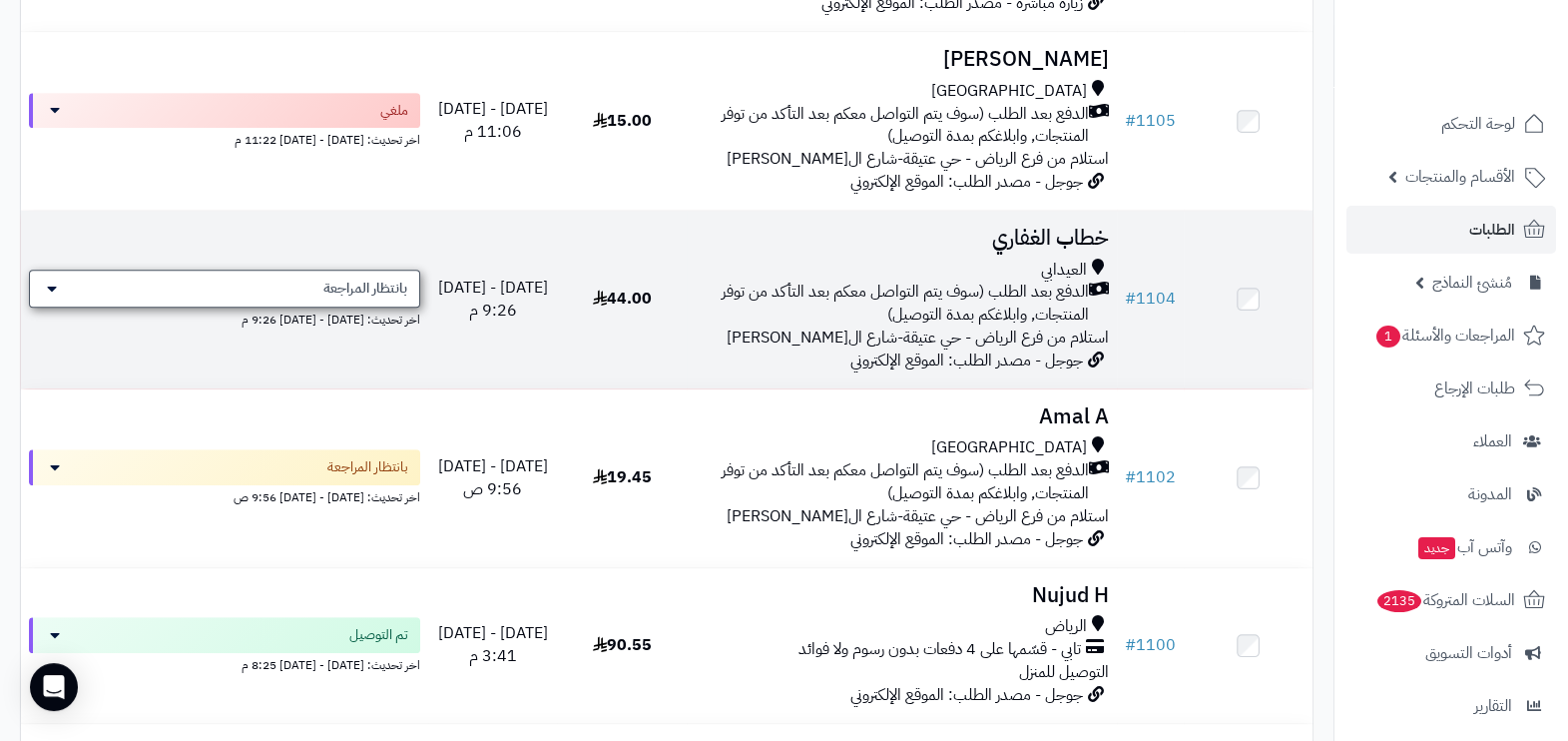
click at [384, 299] on span "بانتظار المراجعة" at bounding box center [365, 289] width 84 height 20
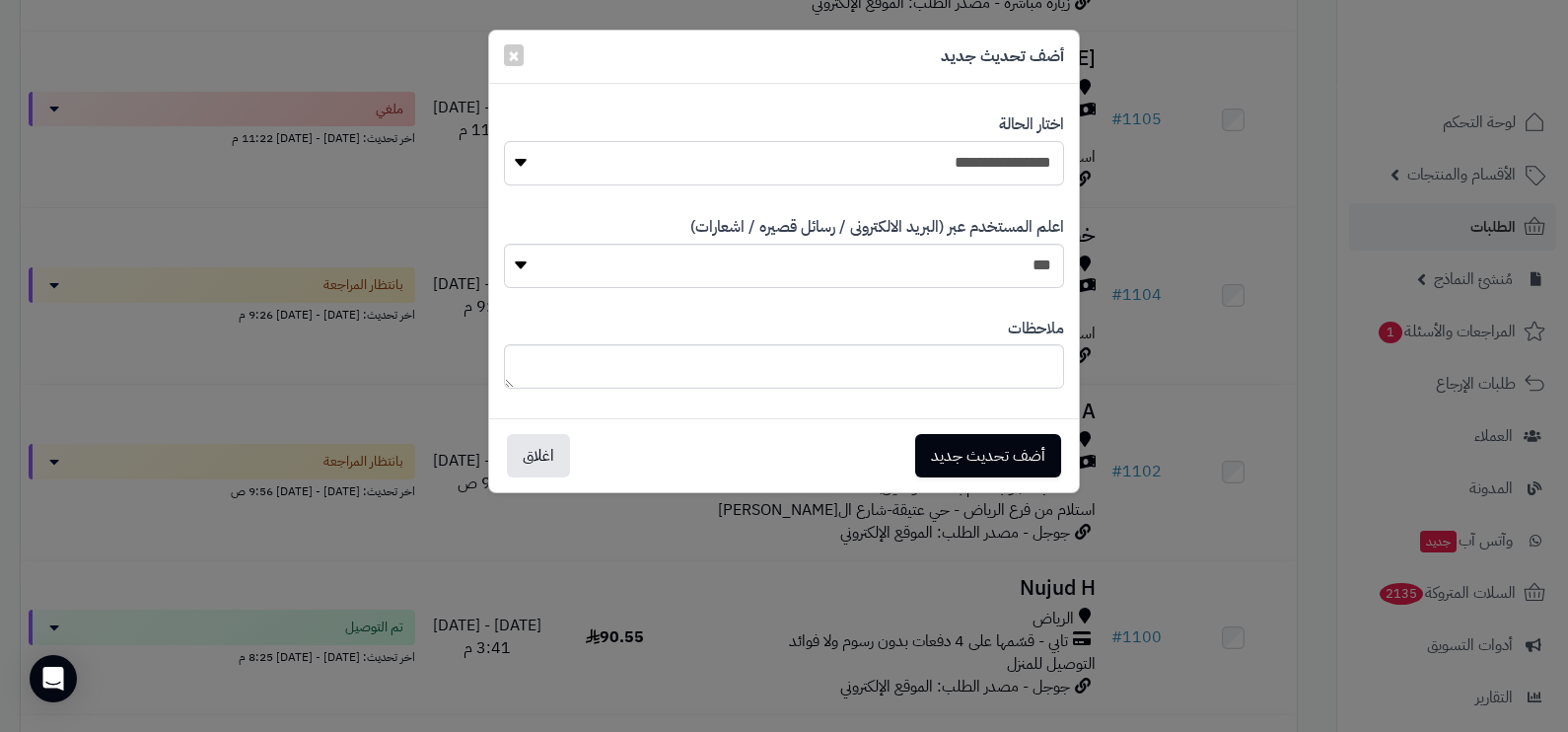
click at [937, 167] on select "**********" at bounding box center [784, 163] width 560 height 44
select select "**"
click at [504, 141] on select "**********" at bounding box center [784, 163] width 560 height 44
drag, startPoint x: 1005, startPoint y: 256, endPoint x: 1011, endPoint y: 290, distance: 34.5
click at [1005, 256] on select "*** **" at bounding box center [784, 266] width 560 height 44
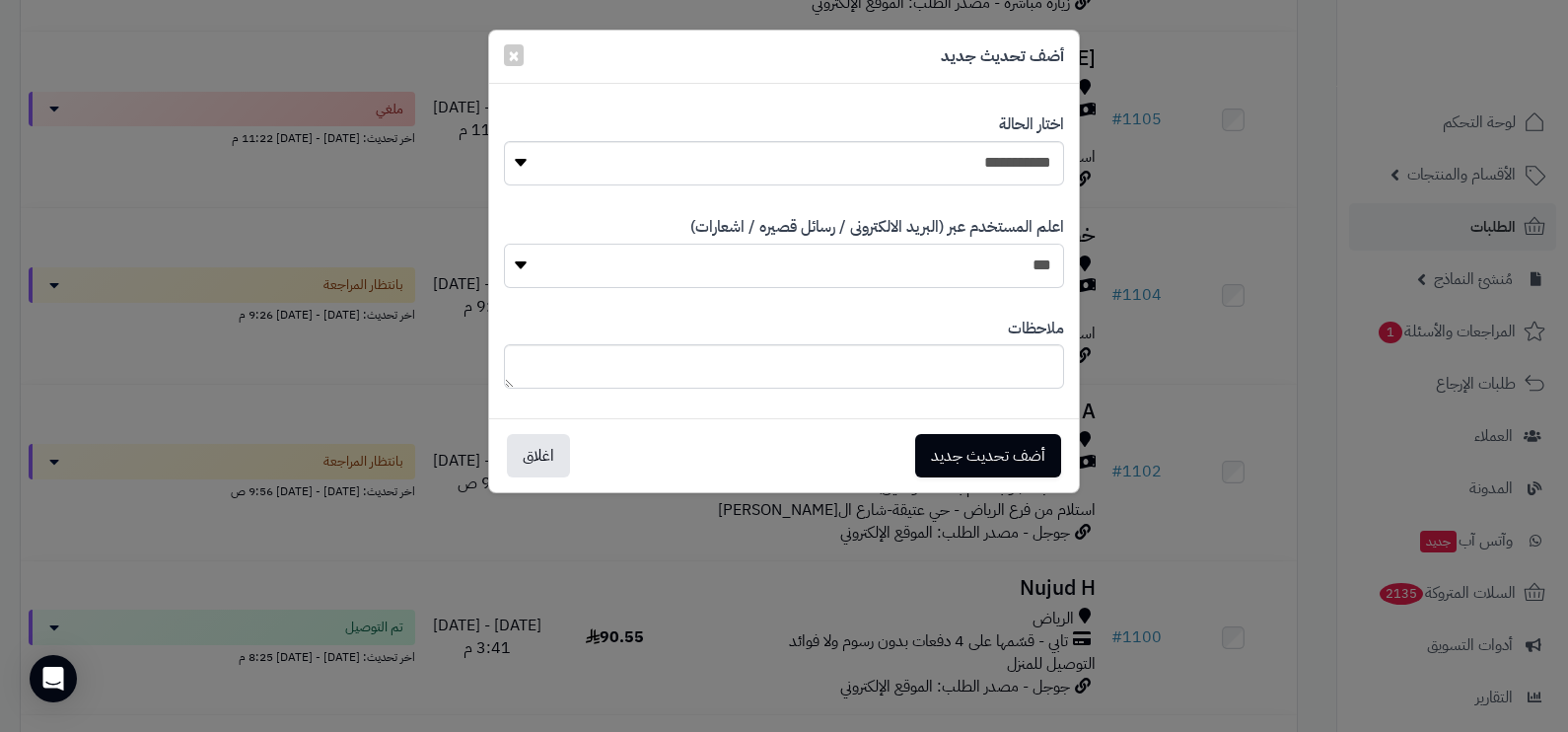
click at [504, 244] on select "*** **" at bounding box center [784, 266] width 560 height 44
click at [974, 489] on div "أضف تحديث جديد اغلاق" at bounding box center [784, 454] width 590 height 74
click at [977, 461] on button "أضف تحديث جديد" at bounding box center [988, 454] width 146 height 43
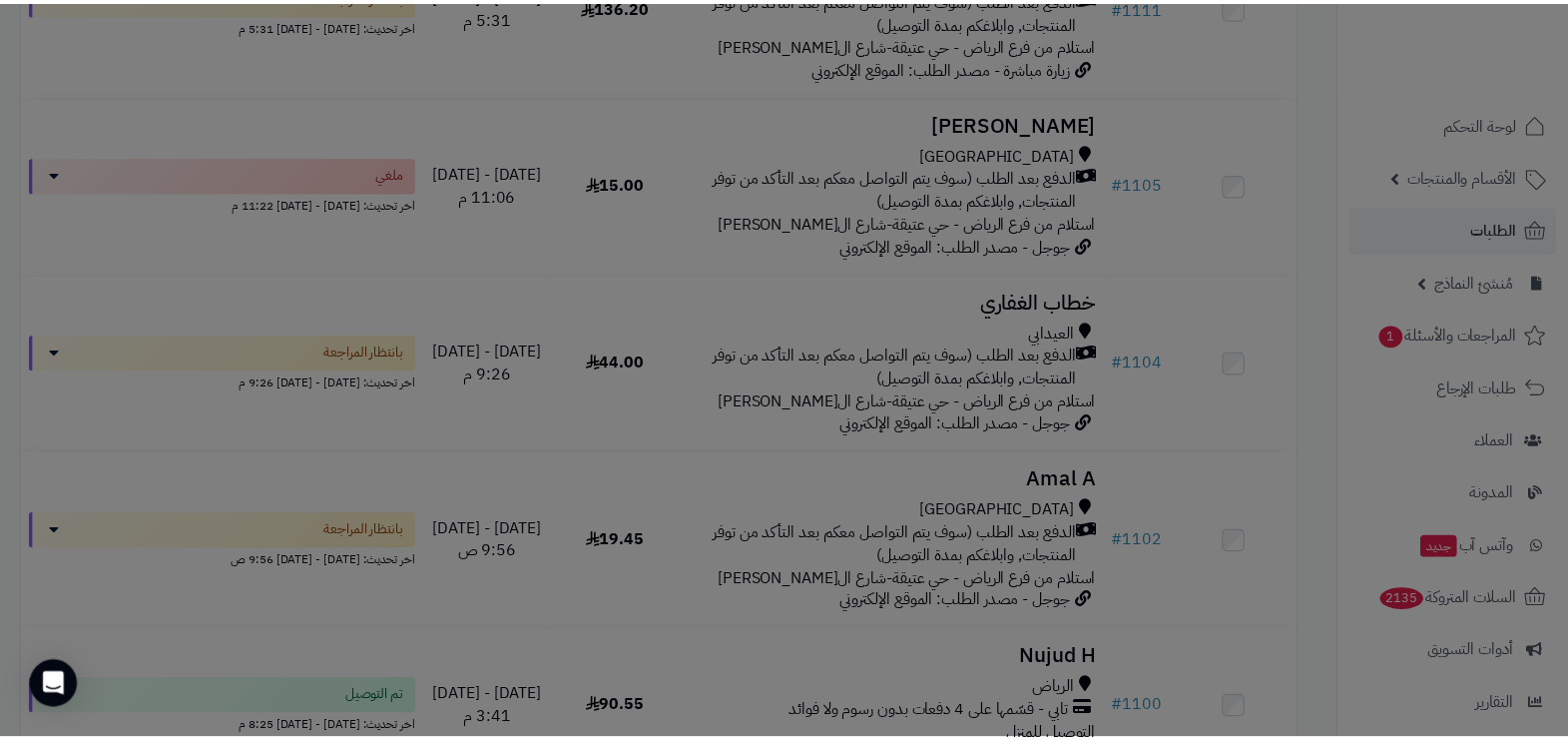
scroll to position [1187, 0]
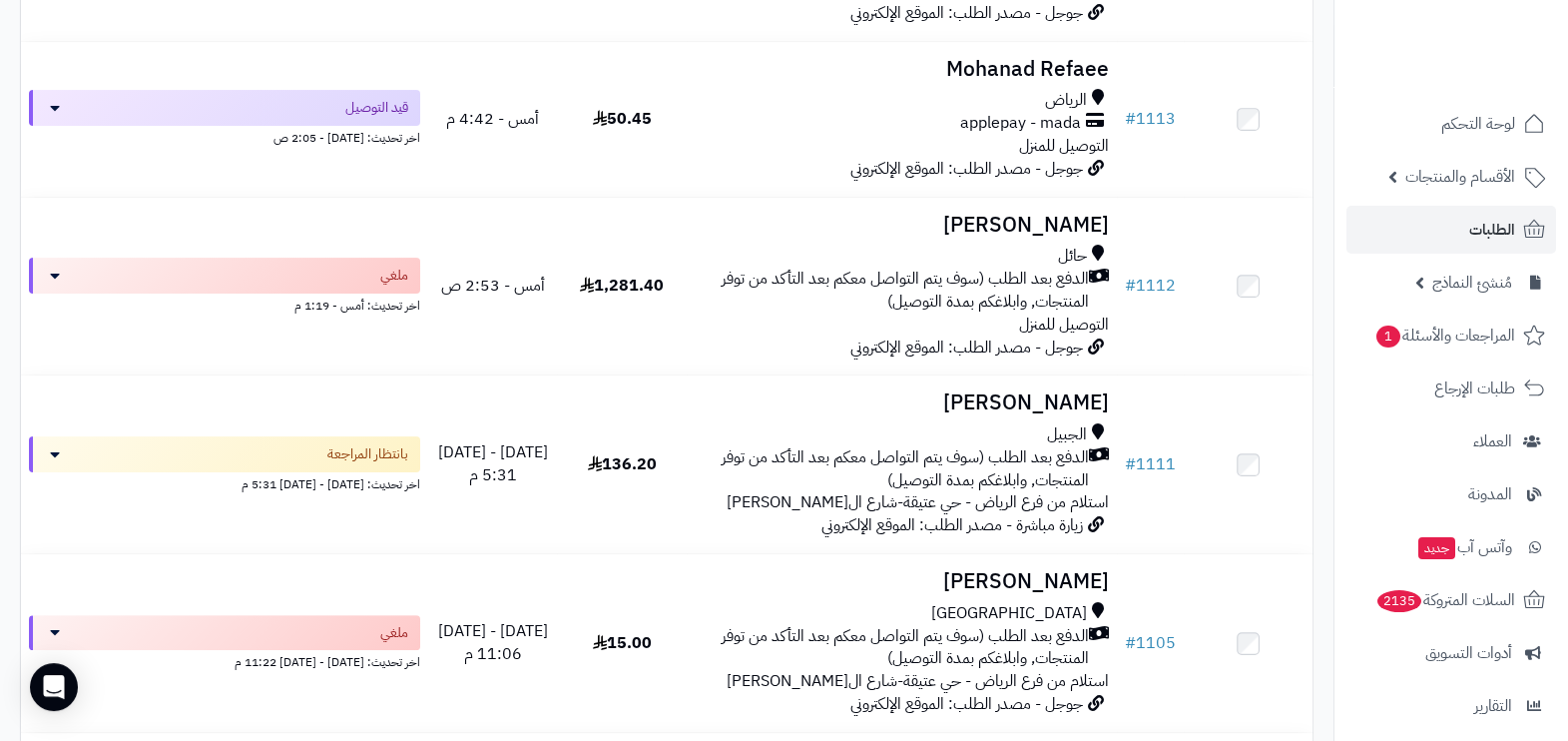
scroll to position [624, 0]
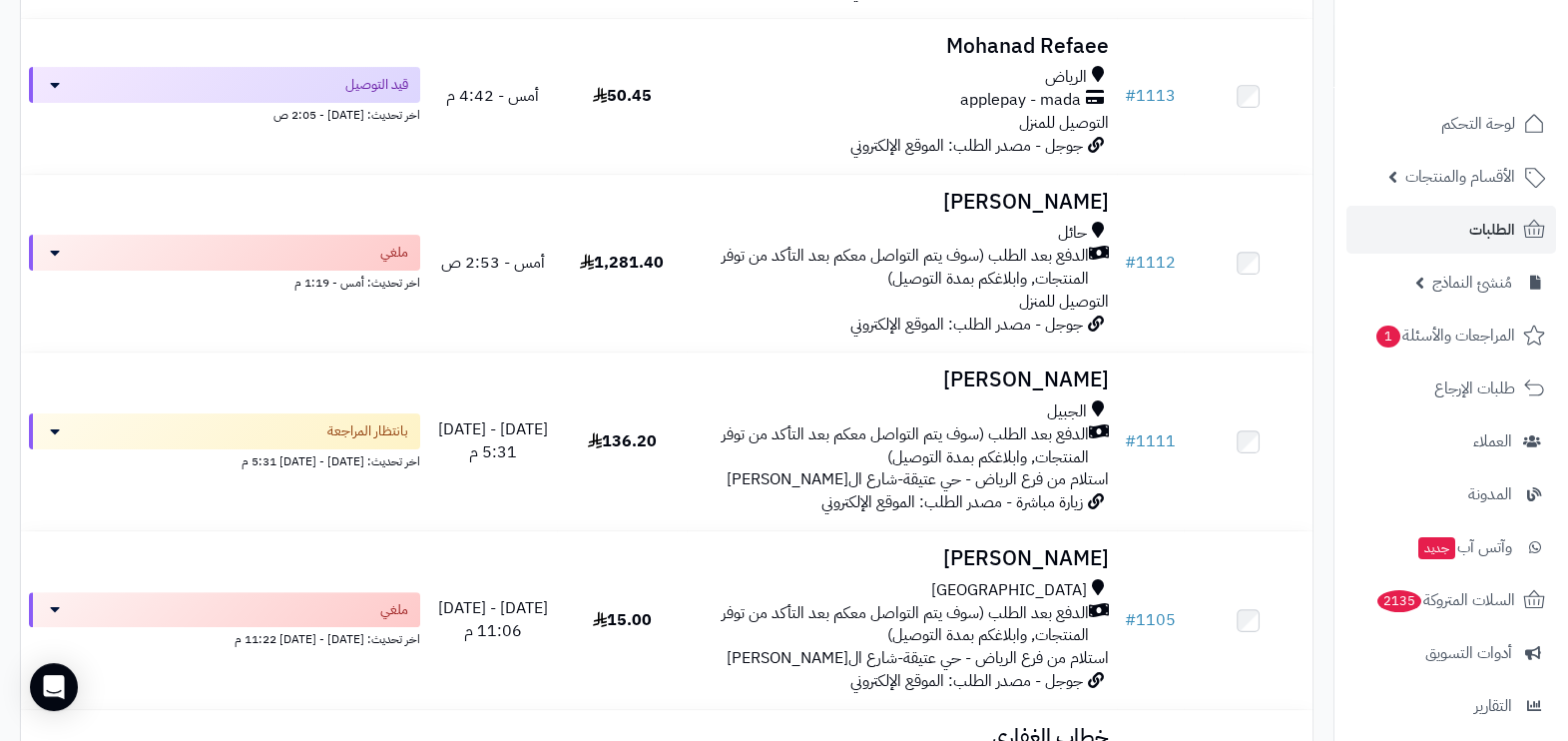
click at [936, 453] on span "الدفع بعد الطلب (سوف يتم التواصل معكم بعد التأكد من توفر المنتجات, وابلاغكم بمد…" at bounding box center [892, 446] width 394 height 46
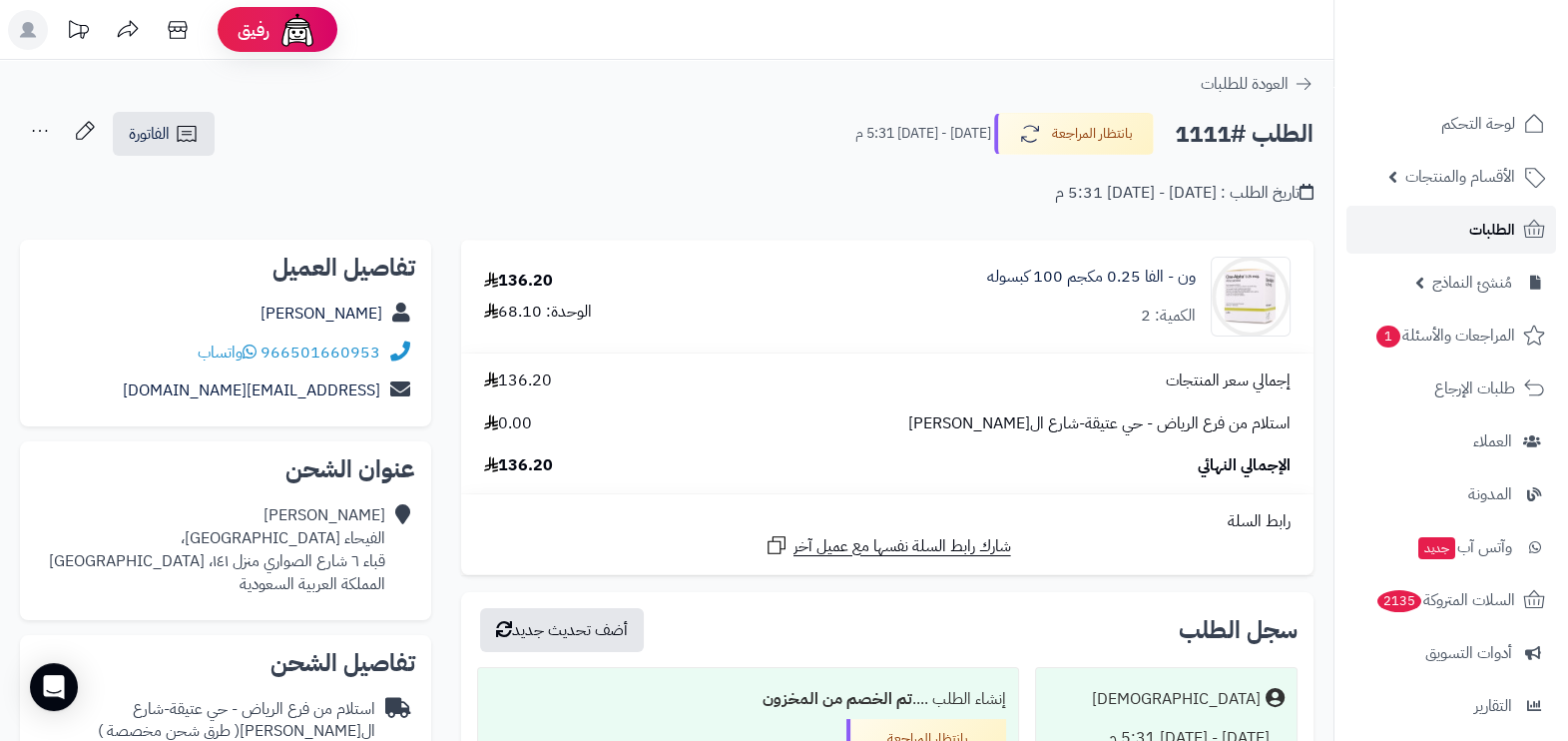
click at [1431, 215] on link "الطلبات" at bounding box center [1452, 230] width 210 height 48
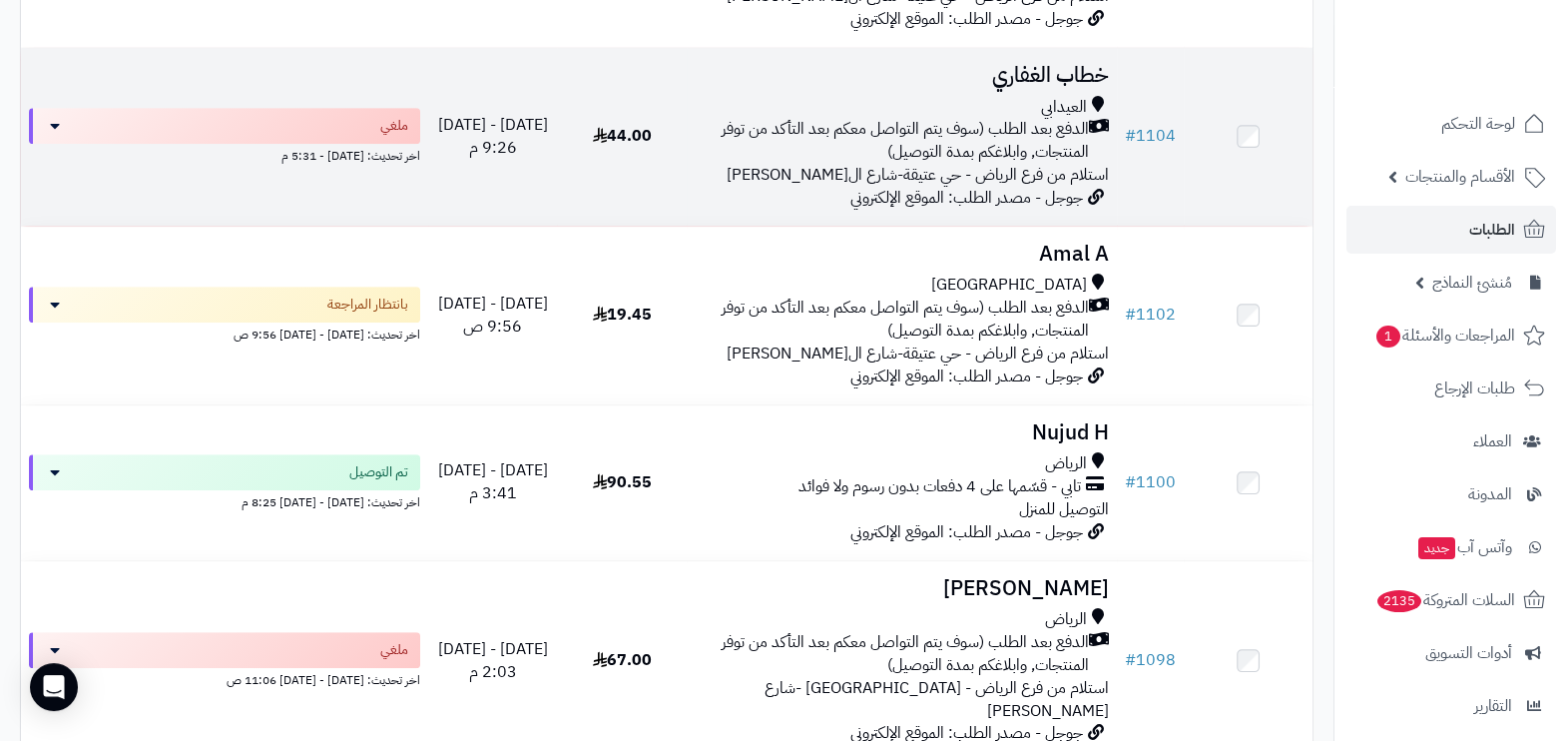
scroll to position [1248, 0]
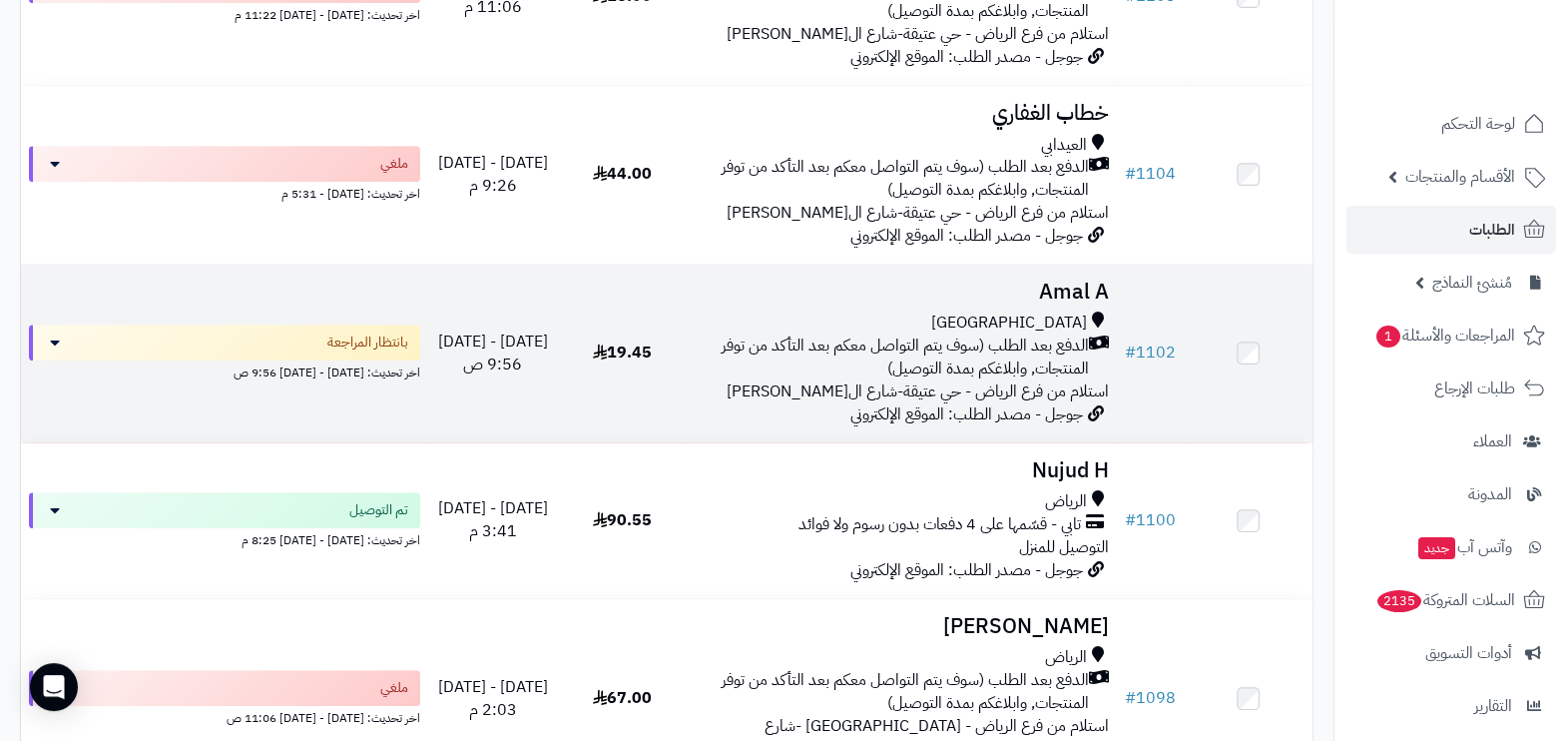
click at [925, 380] on span "الدفع بعد الطلب (سوف يتم التواصل معكم بعد التأكد من توفر المنتجات, وابلاغكم بمد…" at bounding box center [892, 357] width 394 height 46
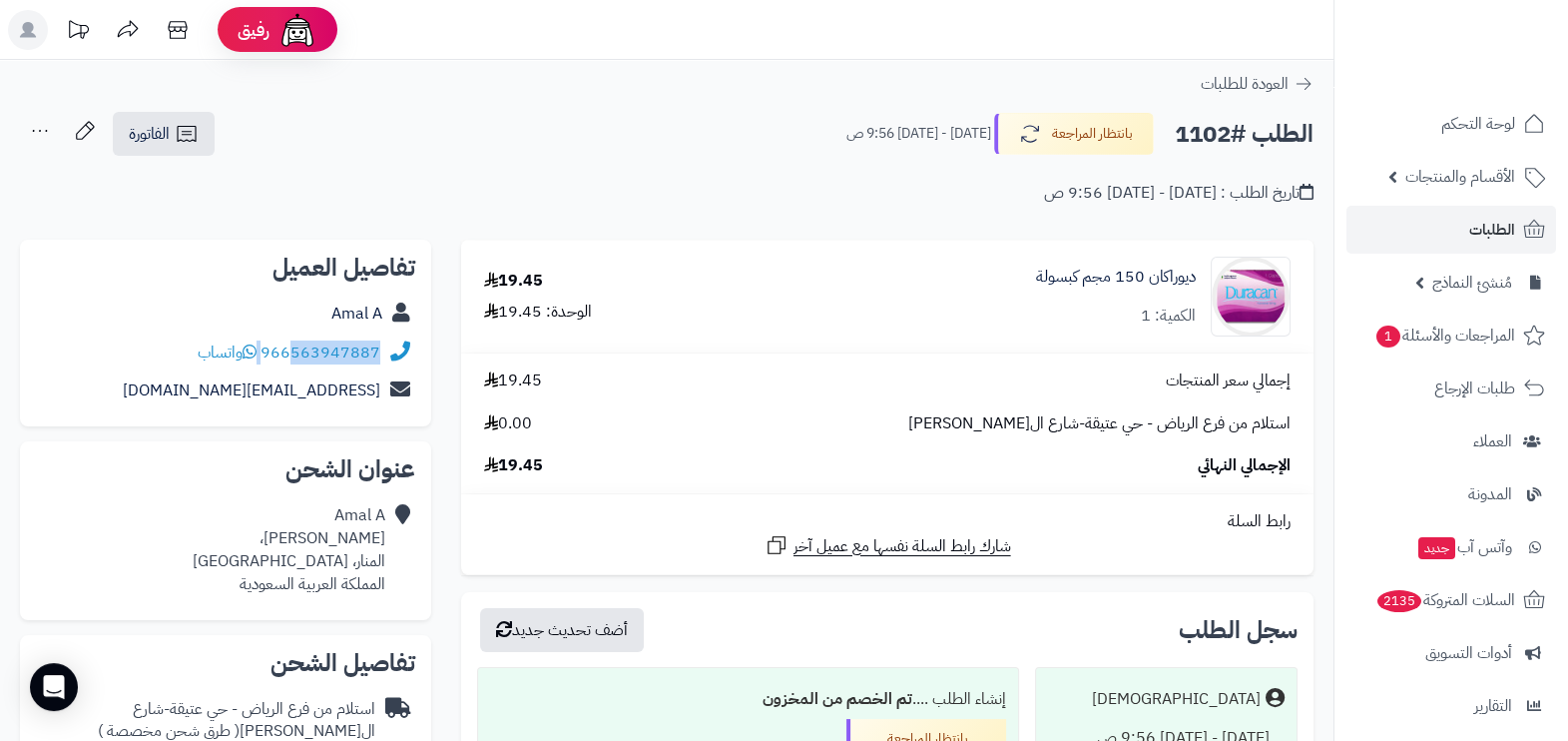
drag, startPoint x: 263, startPoint y: 351, endPoint x: 291, endPoint y: 358, distance: 28.8
click at [291, 358] on div "966563947887 واتساب" at bounding box center [289, 352] width 183 height 23
copy div "563947887"
click at [1440, 217] on link "الطلبات" at bounding box center [1452, 230] width 210 height 48
